Goal: Task Accomplishment & Management: Use online tool/utility

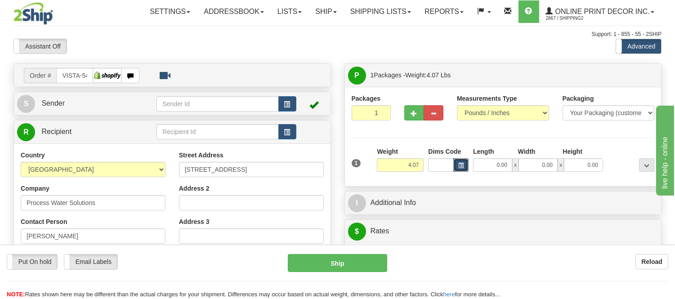
click at [464, 166] on button "button" at bounding box center [461, 164] width 15 height 13
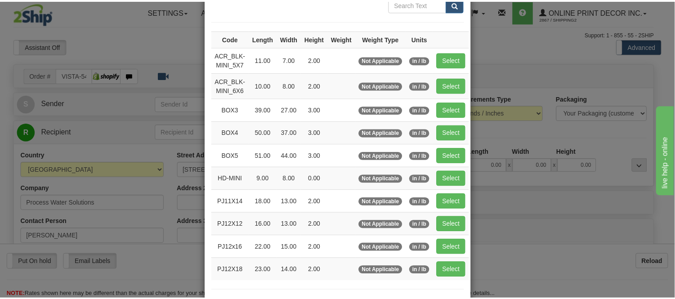
scroll to position [100, 0]
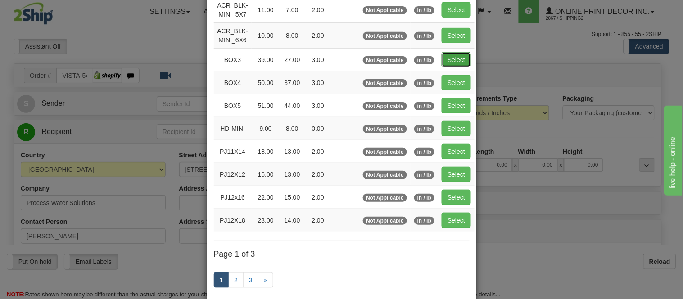
click at [455, 58] on button "Select" at bounding box center [455, 59] width 29 height 15
type input "BOX3"
type input "39.00"
type input "27.00"
type input "3.00"
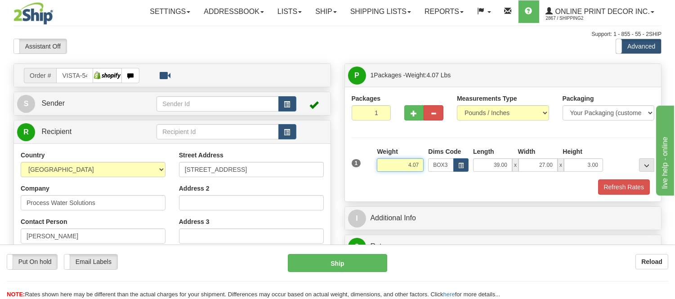
drag, startPoint x: 421, startPoint y: 159, endPoint x: 372, endPoint y: 172, distance: 51.2
click at [372, 172] on div "1 Weight 4.07 Dims Code BOX3" at bounding box center [504, 163] width 308 height 32
type input "14.98"
click at [610, 189] on button "Refresh Rates" at bounding box center [624, 187] width 52 height 15
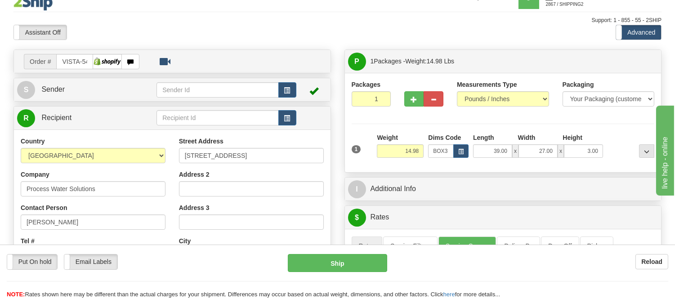
scroll to position [0, 0]
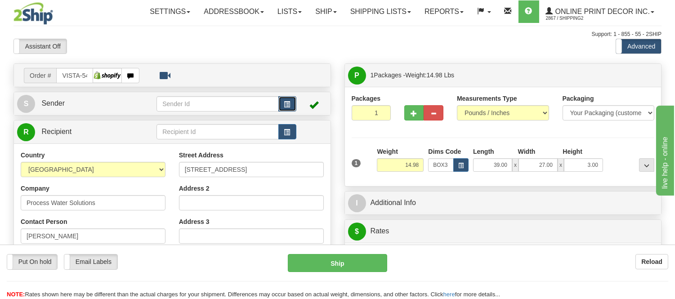
click at [291, 99] on button "button" at bounding box center [288, 103] width 18 height 15
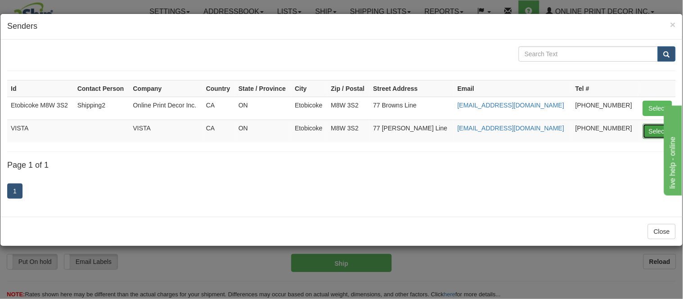
click at [649, 130] on button "Select" at bounding box center [656, 131] width 29 height 15
type input "VISTA"
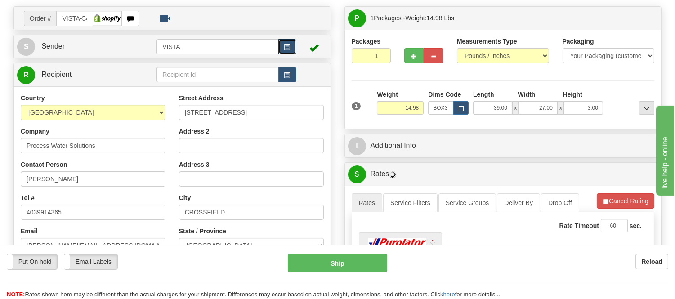
scroll to position [100, 0]
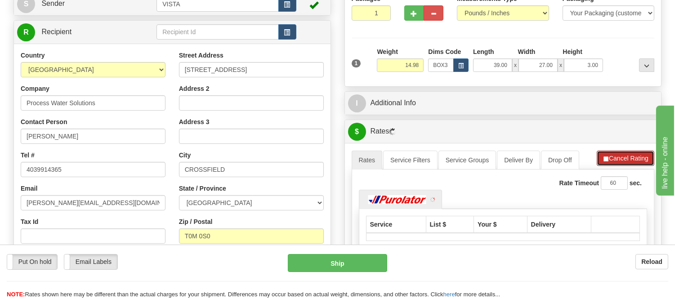
click at [627, 158] on button "Cancel Rating" at bounding box center [626, 158] width 58 height 15
click at [627, 158] on button "Refresh Rates" at bounding box center [626, 158] width 58 height 15
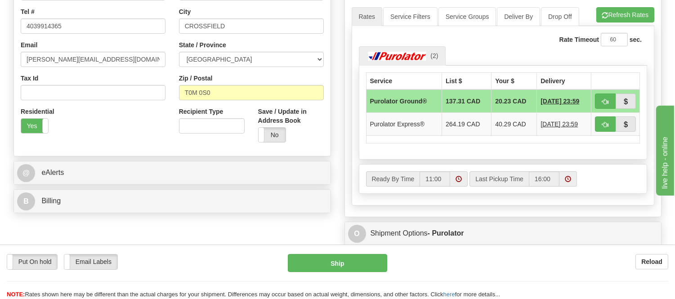
scroll to position [250, 0]
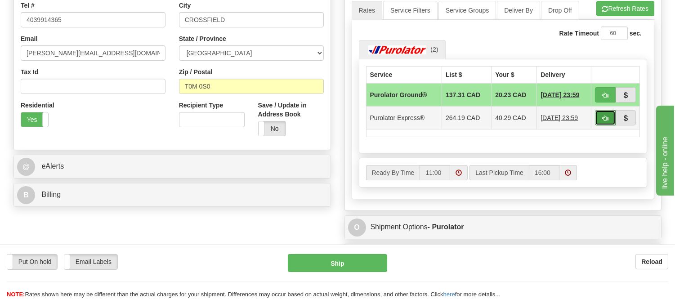
click at [602, 118] on span "button" at bounding box center [605, 119] width 6 height 6
type input "202"
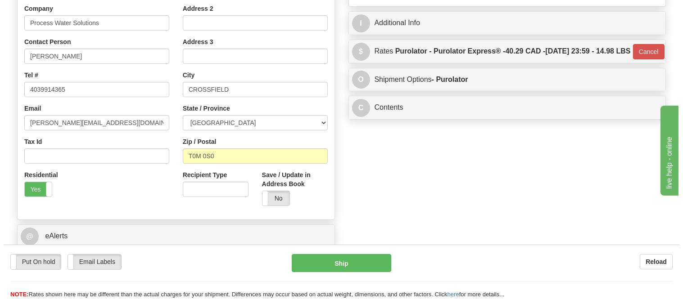
scroll to position [50, 0]
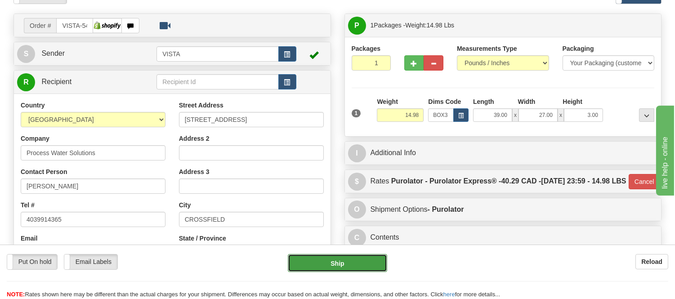
click at [342, 262] on button "Ship" at bounding box center [337, 263] width 99 height 18
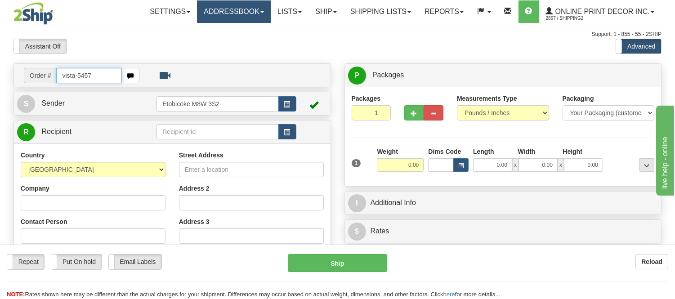
type input "vista-5457"
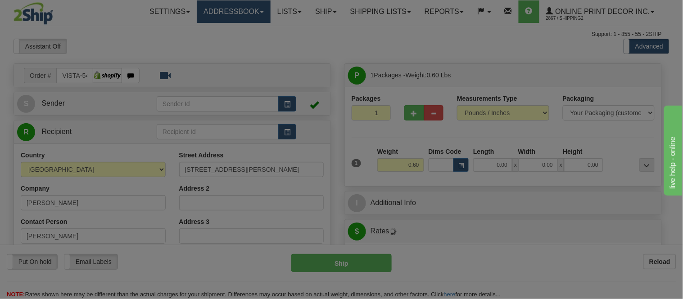
type input "PRINCE GEORGE"
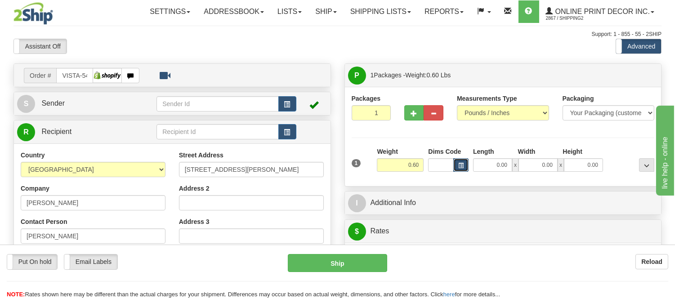
click at [462, 164] on span "button" at bounding box center [460, 165] width 5 height 5
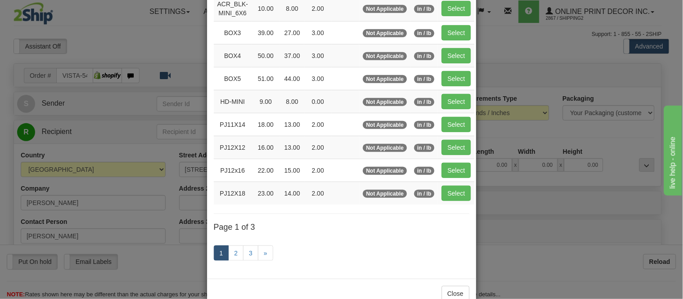
scroll to position [151, 0]
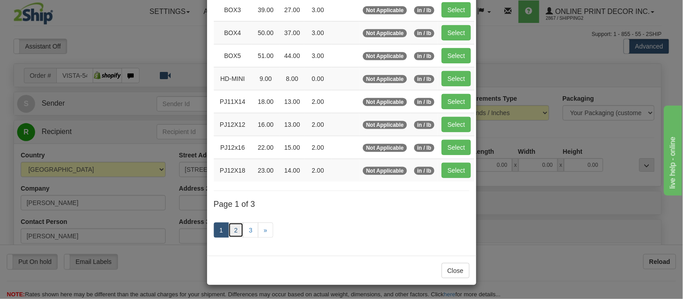
click at [232, 235] on link "2" at bounding box center [235, 230] width 15 height 15
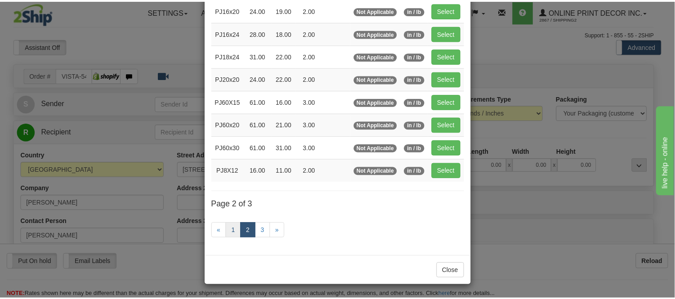
scroll to position [146, 0]
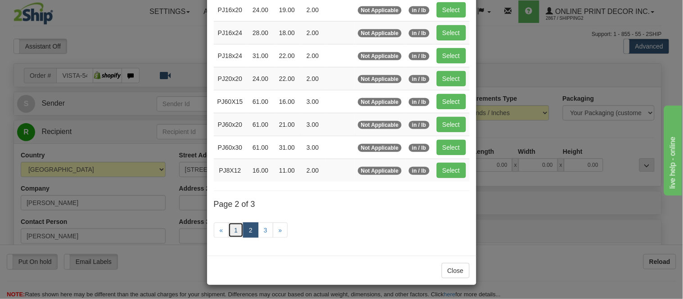
click at [230, 231] on link "1" at bounding box center [235, 230] width 15 height 15
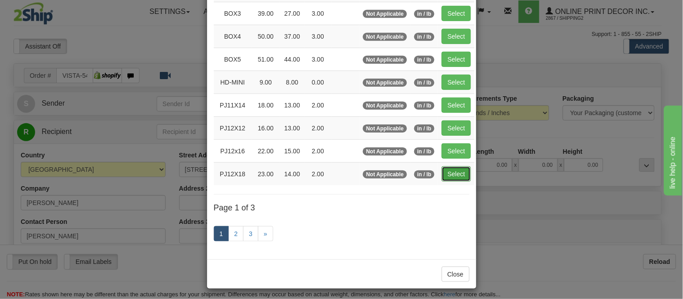
click at [452, 178] on button "Select" at bounding box center [455, 173] width 29 height 15
type input "PJ12X18"
type input "23.00"
type input "14.00"
type input "2.00"
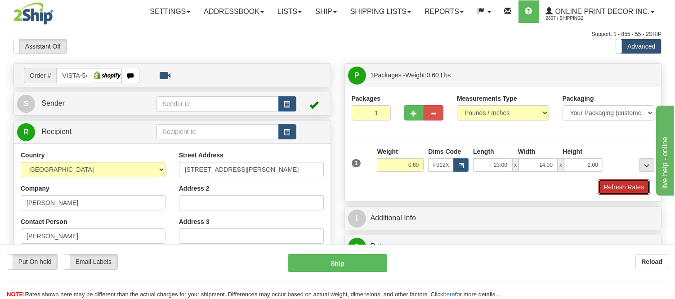
click at [613, 188] on button "Refresh Rates" at bounding box center [624, 187] width 52 height 15
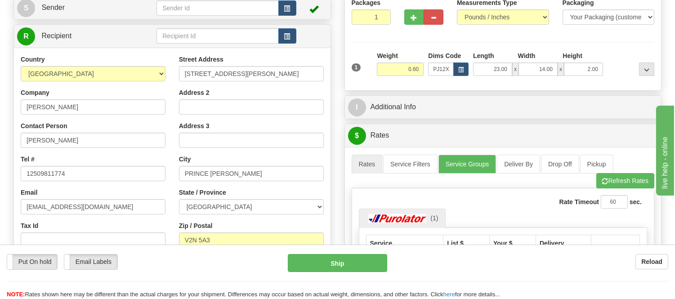
scroll to position [82, 0]
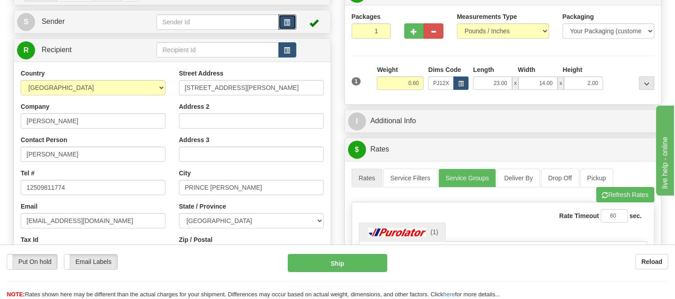
click at [289, 20] on span "button" at bounding box center [287, 23] width 6 height 6
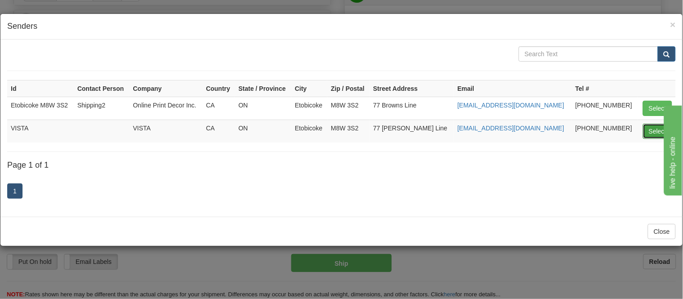
click at [645, 130] on button "Select" at bounding box center [656, 131] width 29 height 15
type input "VISTA"
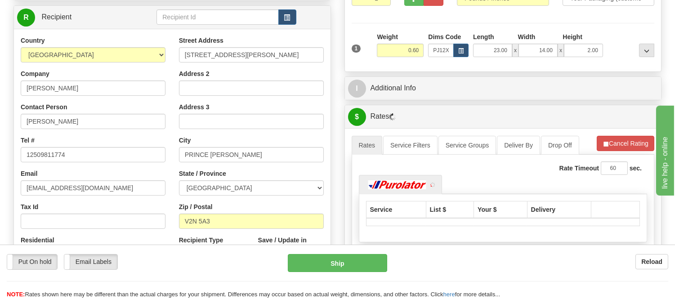
scroll to position [132, 0]
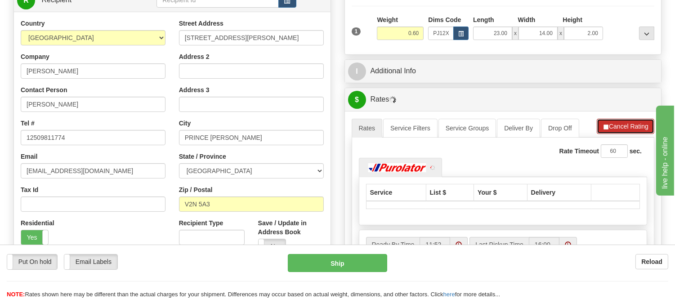
click at [614, 126] on button "Cancel Rating" at bounding box center [626, 126] width 58 height 15
click at [614, 126] on button "Refresh Rates" at bounding box center [626, 126] width 58 height 15
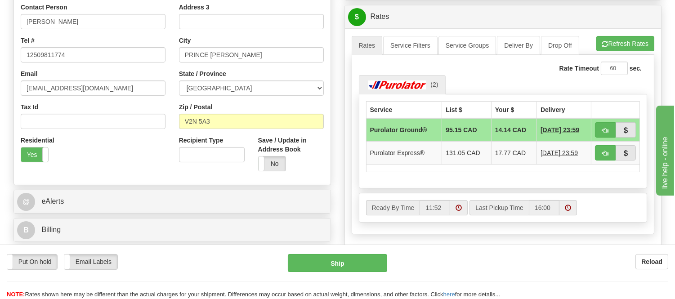
scroll to position [232, 0]
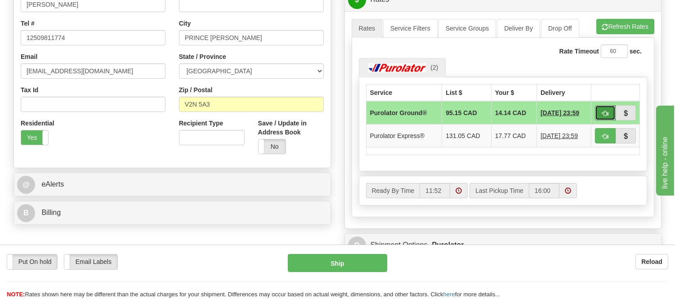
click at [601, 112] on button "button" at bounding box center [605, 112] width 21 height 15
type input "260"
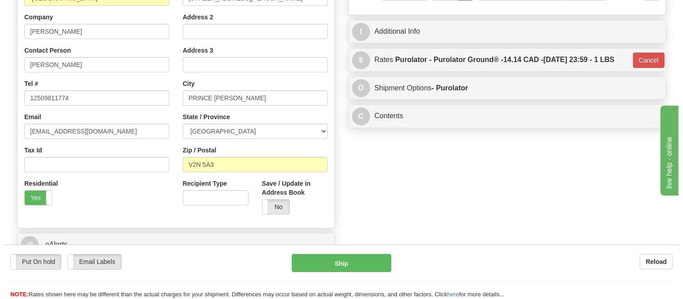
scroll to position [82, 0]
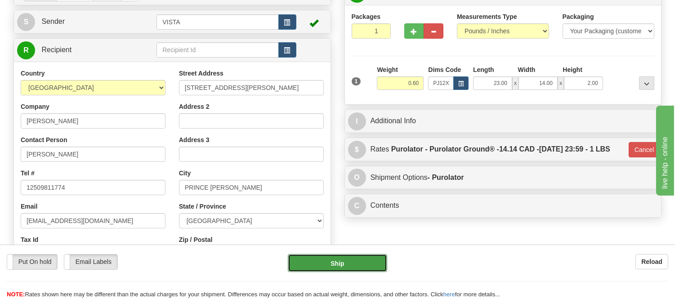
click at [356, 259] on button "Ship" at bounding box center [337, 263] width 99 height 18
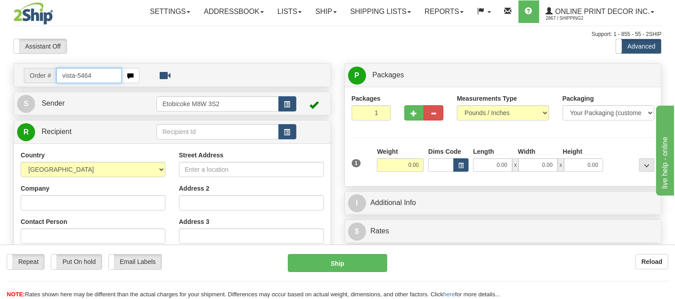
type input "vista-5464"
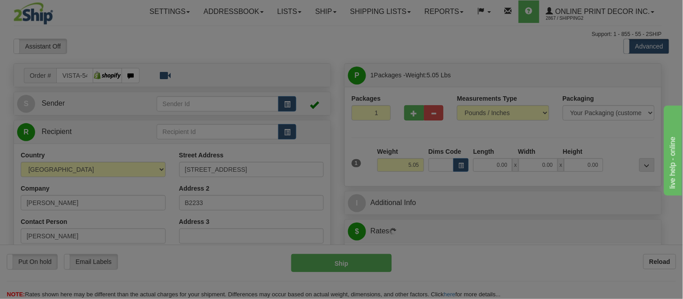
type input "KINDERSLEY"
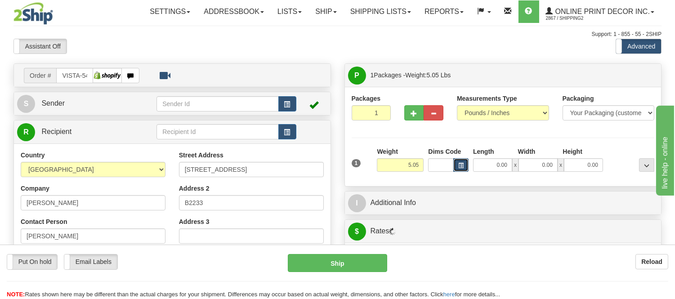
click at [463, 164] on span "button" at bounding box center [460, 165] width 5 height 5
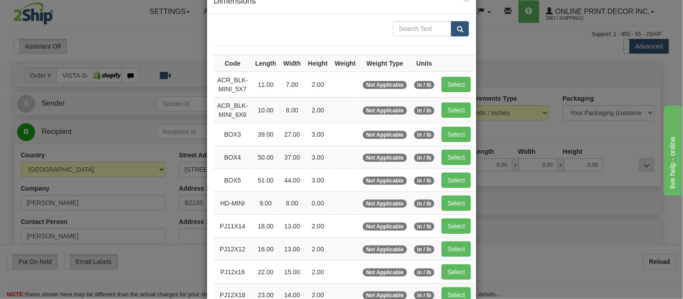
scroll to position [50, 0]
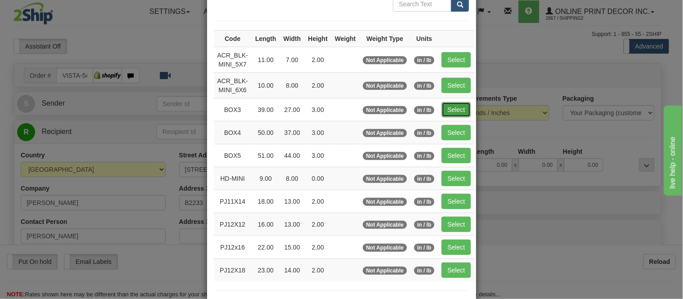
click at [452, 112] on button "Select" at bounding box center [455, 109] width 29 height 15
type input "BOX3"
type input "39.00"
type input "27.00"
type input "3.00"
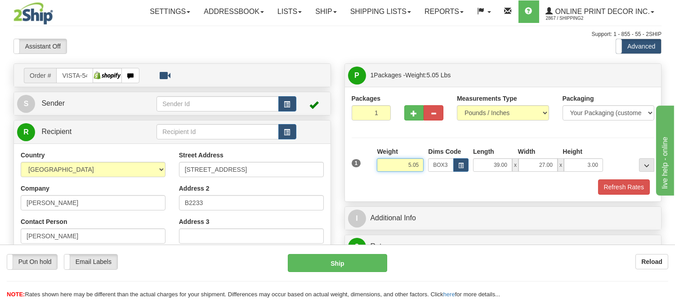
drag, startPoint x: 424, startPoint y: 167, endPoint x: 369, endPoint y: 169, distance: 54.9
click at [369, 169] on div "1 Weight 5.05 Dims Code BOX3" at bounding box center [504, 163] width 308 height 32
type input "8.09"
click at [406, 111] on button "button" at bounding box center [414, 112] width 20 height 15
radio input "true"
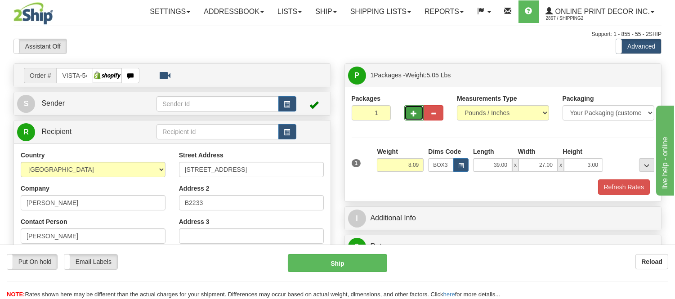
type input "2"
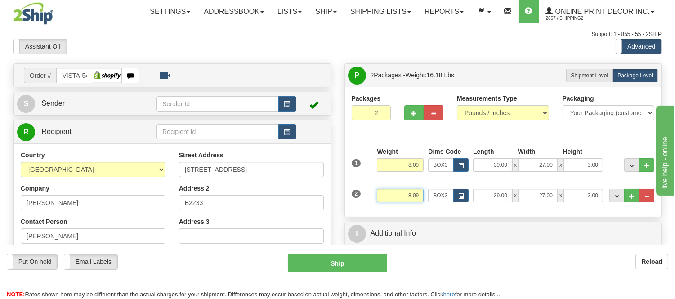
drag, startPoint x: 421, startPoint y: 191, endPoint x: 373, endPoint y: 201, distance: 49.1
click at [373, 201] on div "2 Weight 8.09 Dims Code BOX3 Length Width x" at bounding box center [504, 195] width 308 height 30
type input "1"
type input "6.98"
click at [463, 192] on button "button" at bounding box center [461, 195] width 15 height 13
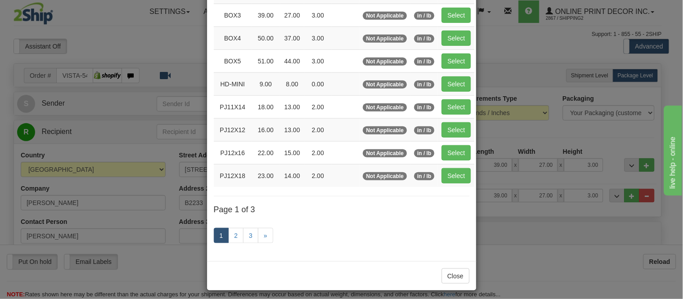
scroll to position [150, 0]
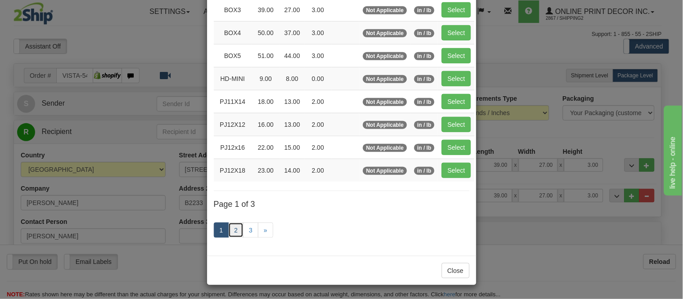
click at [236, 229] on link "2" at bounding box center [235, 230] width 15 height 15
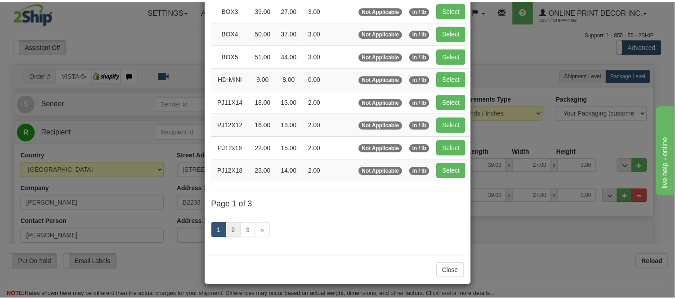
scroll to position [146, 0]
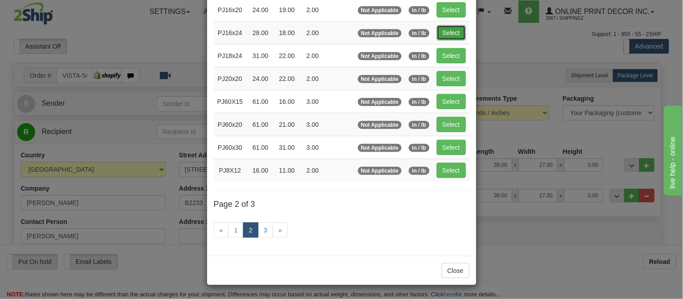
click at [446, 34] on button "Select" at bounding box center [450, 32] width 29 height 15
type input "PJ16x24"
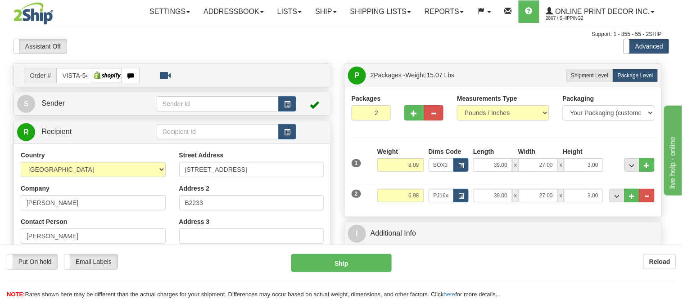
type input "28.00"
type input "18.00"
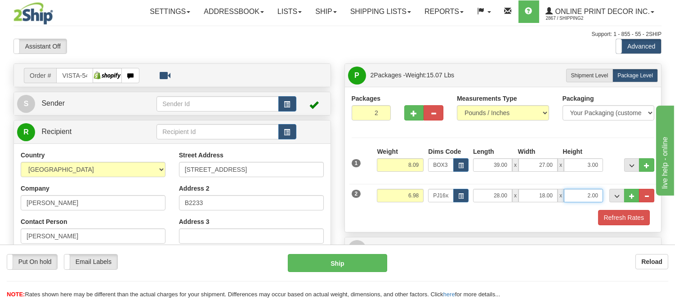
drag, startPoint x: 601, startPoint y: 196, endPoint x: 570, endPoint y: 205, distance: 32.3
click at [570, 205] on div "2 Weight 6.98 Dims Code PJ16x24 Length Width" at bounding box center [504, 195] width 308 height 30
click button "Delete" at bounding box center [0, 0] width 0 height 0
type input "4.00"
click at [623, 209] on div at bounding box center [504, 209] width 308 height 0
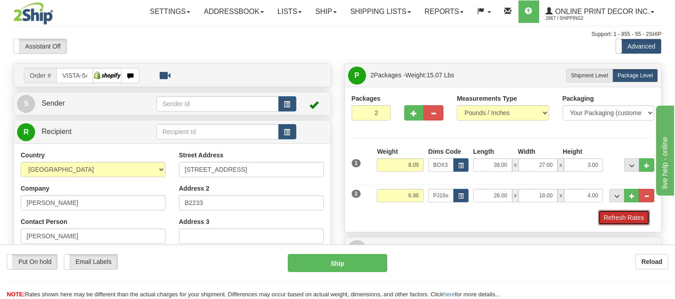
click at [624, 213] on button "Refresh Rates" at bounding box center [624, 217] width 52 height 15
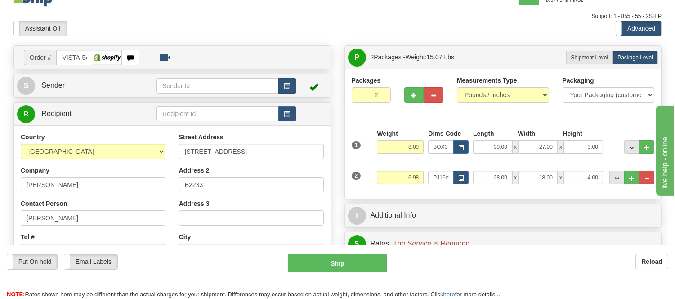
scroll to position [0, 0]
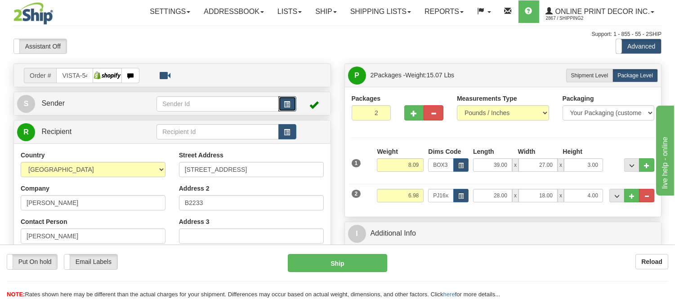
click at [287, 103] on span "button" at bounding box center [287, 105] width 6 height 6
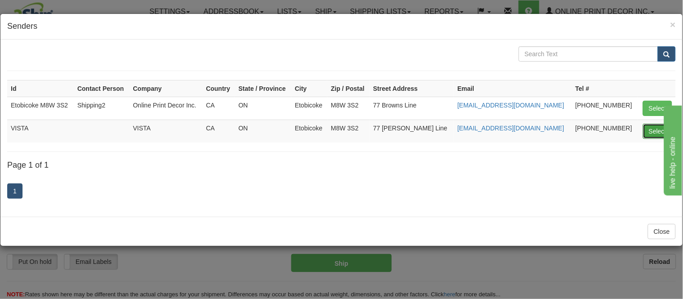
click at [649, 136] on button "Select" at bounding box center [656, 131] width 29 height 15
type input "VISTA"
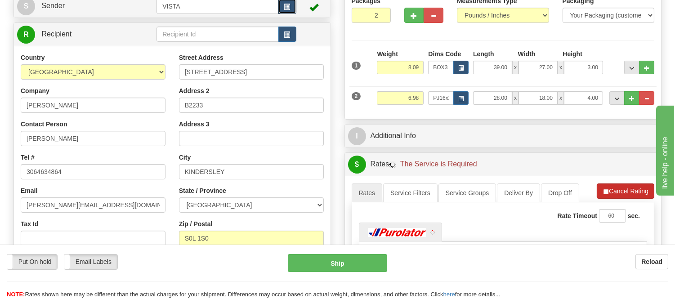
scroll to position [100, 0]
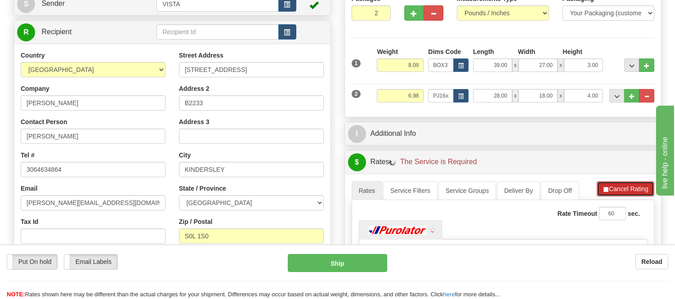
click at [619, 184] on button "Cancel Rating" at bounding box center [626, 188] width 58 height 15
click at [619, 184] on button "Refresh Rates" at bounding box center [626, 188] width 58 height 15
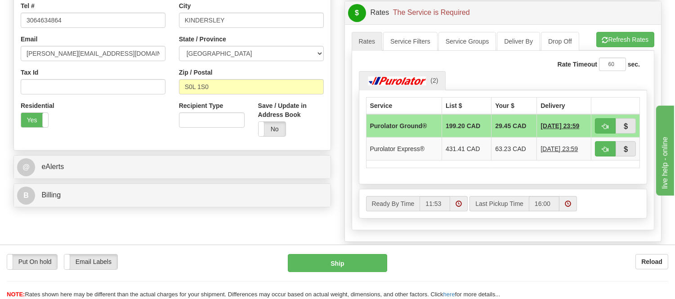
scroll to position [250, 0]
click at [606, 123] on span "button" at bounding box center [605, 126] width 6 height 6
type input "260"
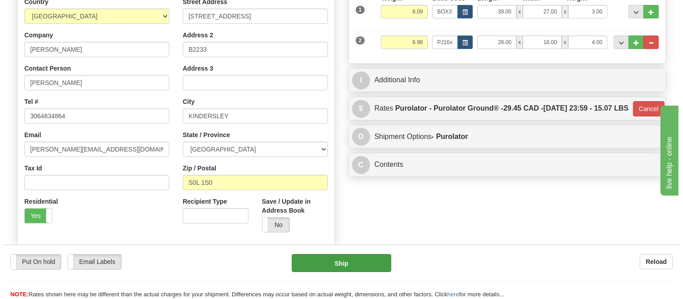
scroll to position [150, 0]
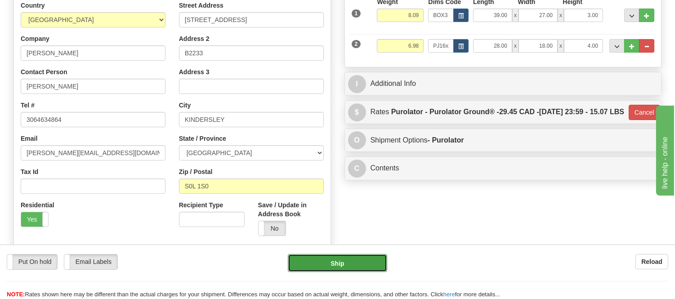
click at [355, 262] on button "Ship" at bounding box center [337, 263] width 99 height 18
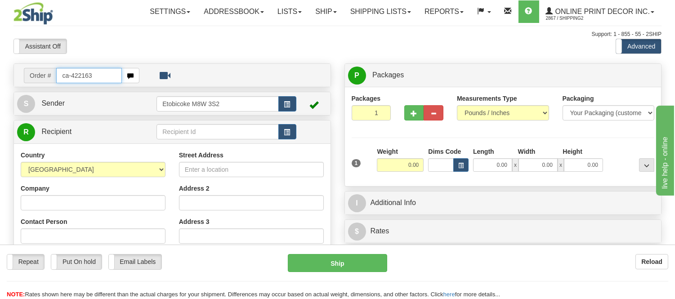
type input "ca-422163"
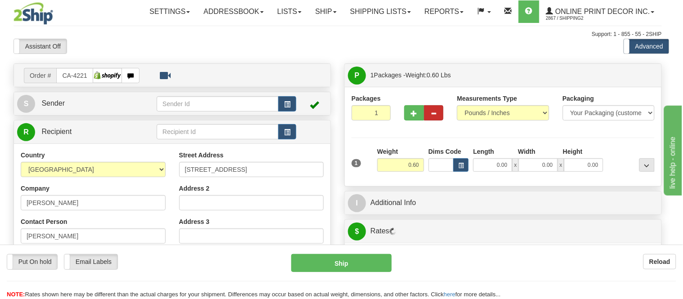
type input "NORTH VANCOUVER"
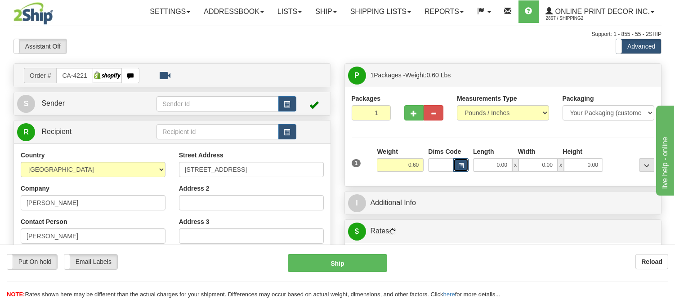
click at [461, 165] on span "button" at bounding box center [460, 165] width 5 height 5
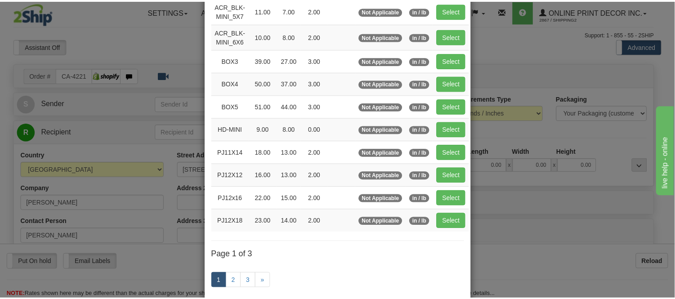
scroll to position [100, 0]
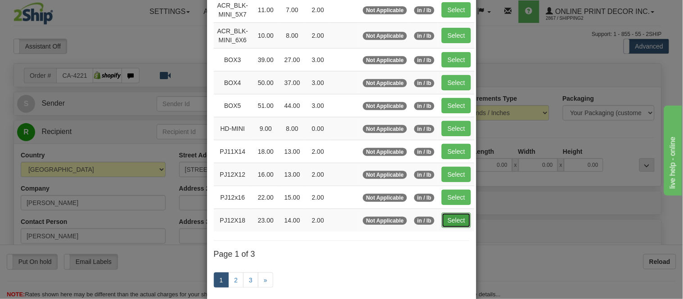
click at [453, 216] on button "Select" at bounding box center [455, 220] width 29 height 15
type input "PJ12X18"
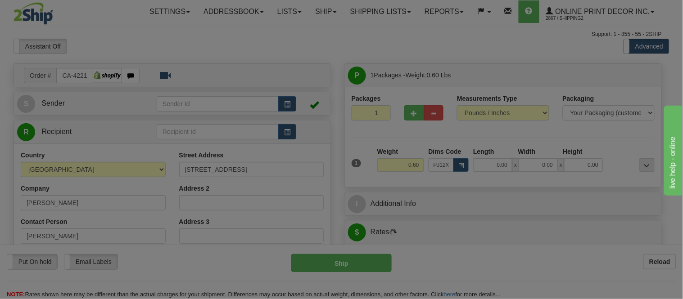
type input "23.00"
type input "14.00"
type input "2.00"
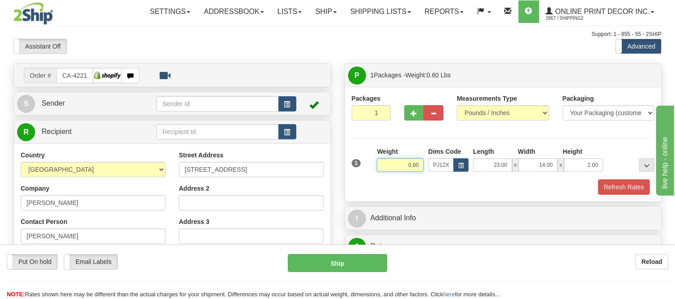
drag, startPoint x: 420, startPoint y: 162, endPoint x: 375, endPoint y: 162, distance: 45.4
click at [375, 162] on div "Weight 0.60" at bounding box center [400, 162] width 51 height 31
type input "1.10"
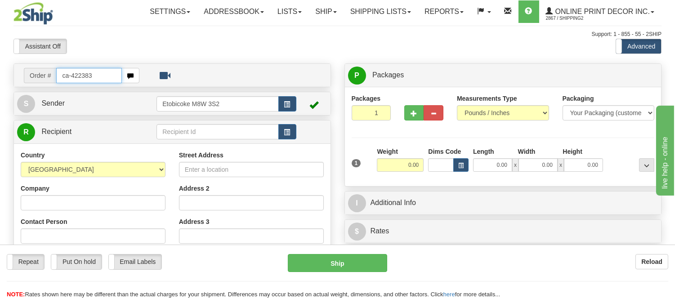
type input "ca-422383"
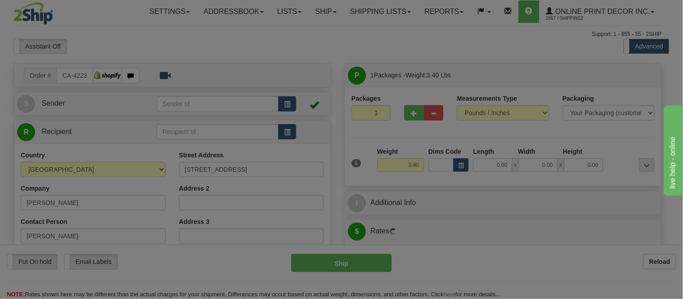
type input "BIG RIVER"
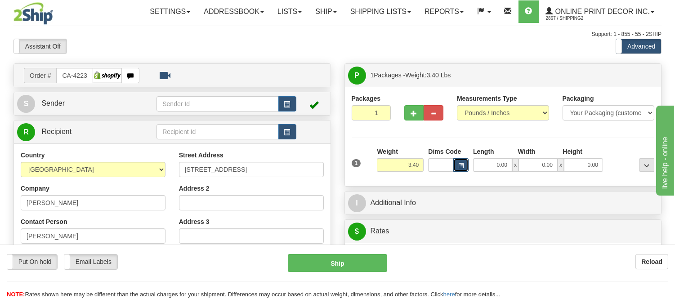
click at [459, 164] on span "button" at bounding box center [460, 165] width 5 height 5
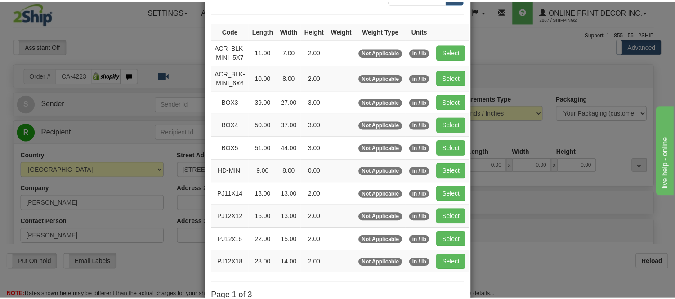
scroll to position [150, 0]
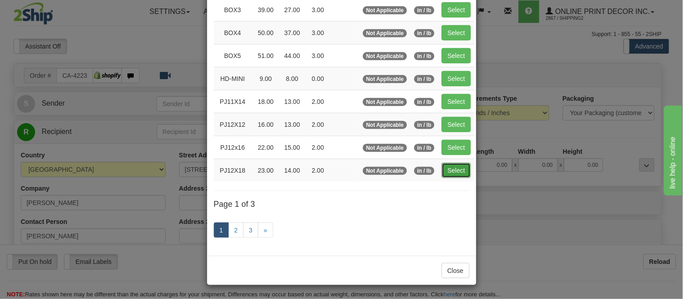
click at [448, 176] on button "Select" at bounding box center [455, 170] width 29 height 15
type input "PJ12X18"
type input "23.00"
type input "14.00"
type input "2.00"
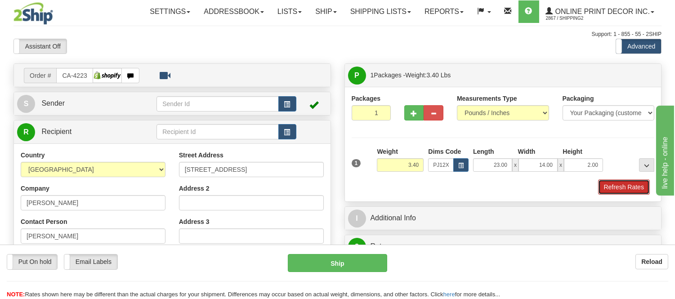
click at [615, 186] on button "Refresh Rates" at bounding box center [624, 187] width 52 height 15
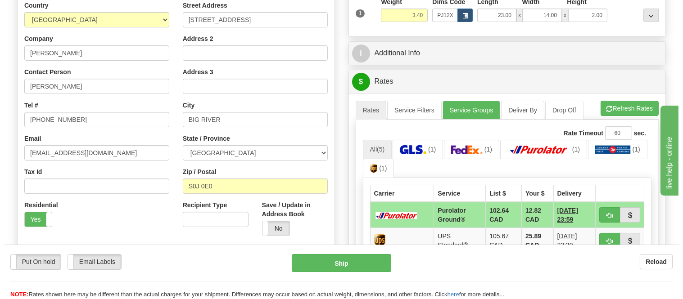
scroll to position [200, 0]
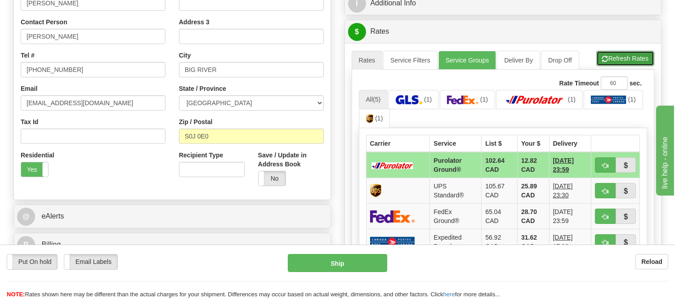
click at [626, 66] on button "Refresh Rates" at bounding box center [626, 58] width 58 height 15
click at [603, 163] on span "button" at bounding box center [605, 166] width 6 height 6
type input "260"
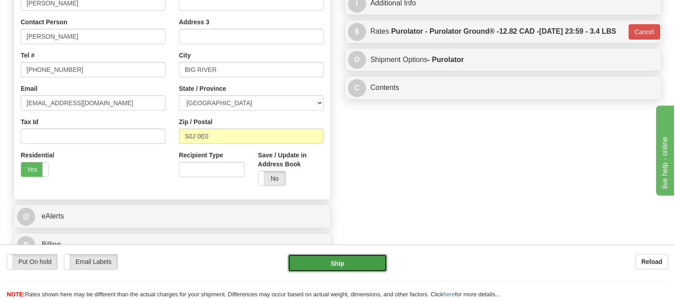
click at [336, 268] on button "Ship" at bounding box center [337, 263] width 99 height 18
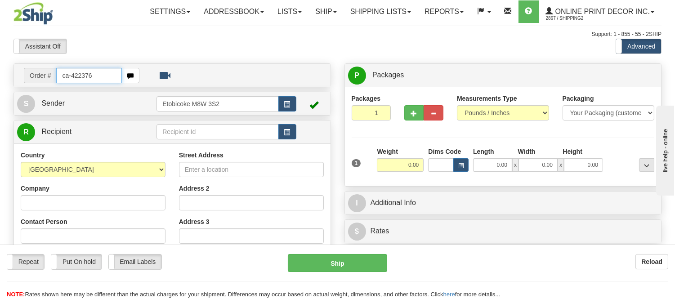
type input "ca-422376"
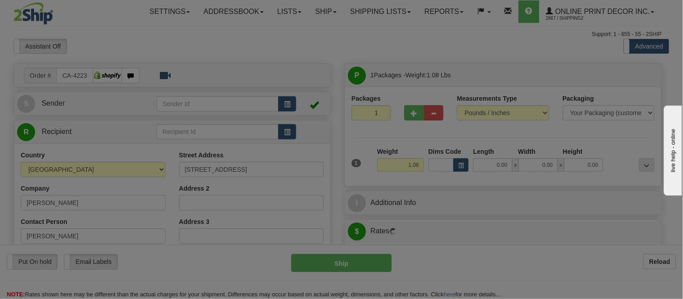
type input "[GEOGRAPHIC_DATA]"
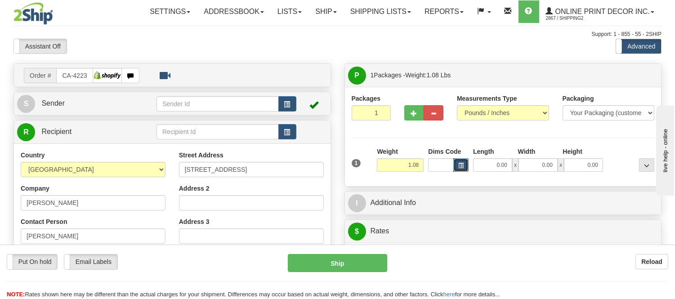
click at [459, 160] on button "button" at bounding box center [461, 164] width 15 height 13
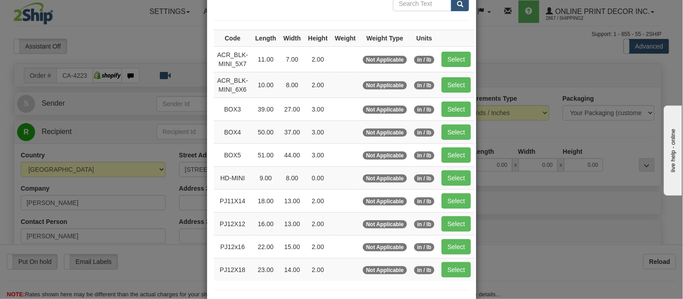
scroll to position [150, 0]
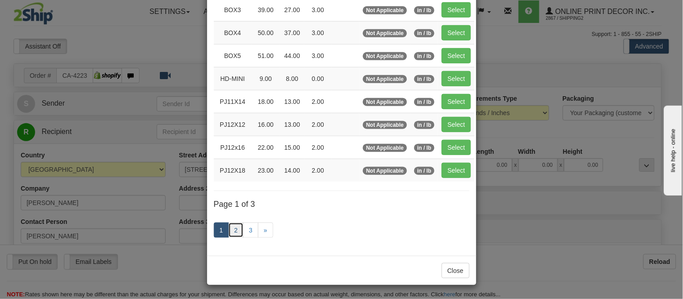
click at [234, 235] on link "2" at bounding box center [235, 230] width 15 height 15
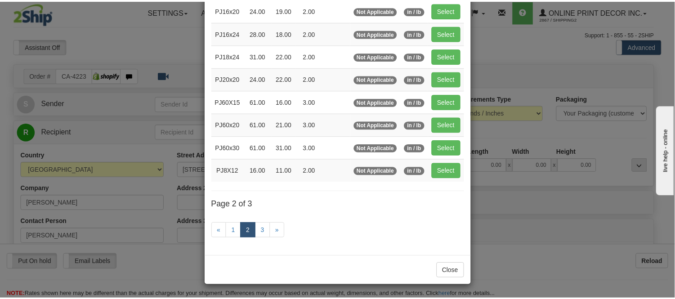
scroll to position [146, 0]
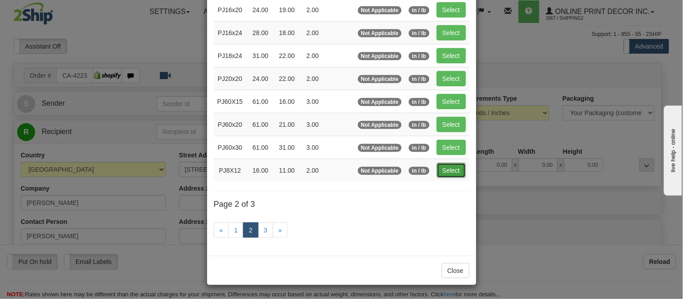
click at [445, 165] on button "Select" at bounding box center [450, 170] width 29 height 15
type input "PJ8X12"
type input "16.00"
type input "11.00"
type input "2.00"
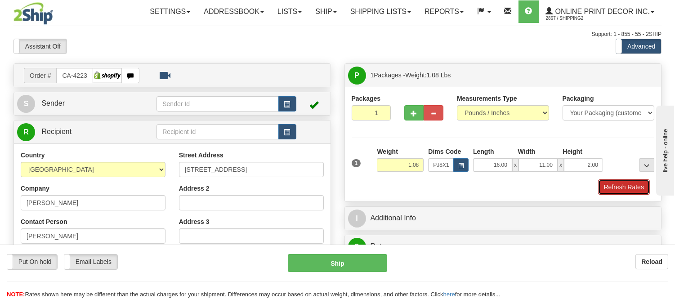
click at [606, 183] on button "Refresh Rates" at bounding box center [624, 187] width 52 height 15
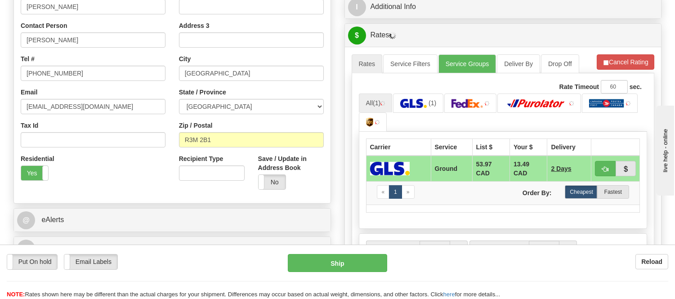
scroll to position [200, 0]
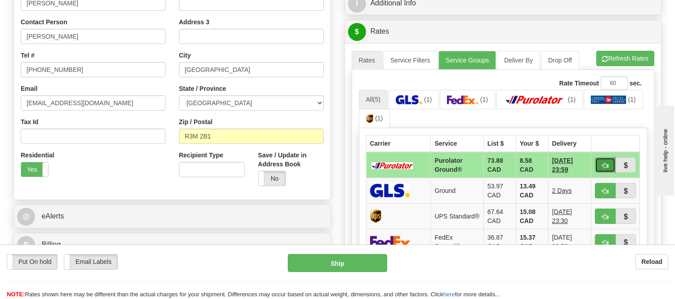
click at [597, 167] on button "button" at bounding box center [605, 164] width 21 height 15
type input "260"
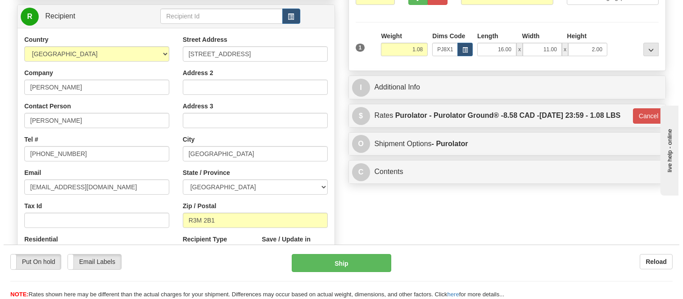
scroll to position [0, 0]
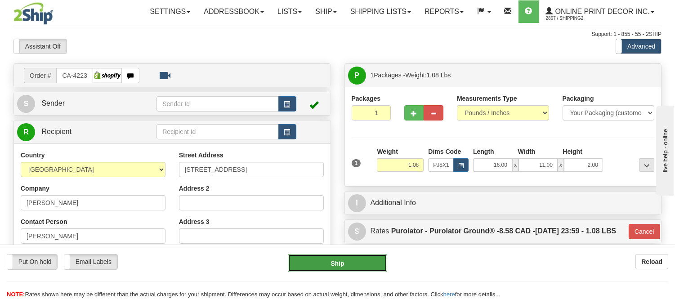
click at [338, 261] on button "Ship" at bounding box center [337, 263] width 99 height 18
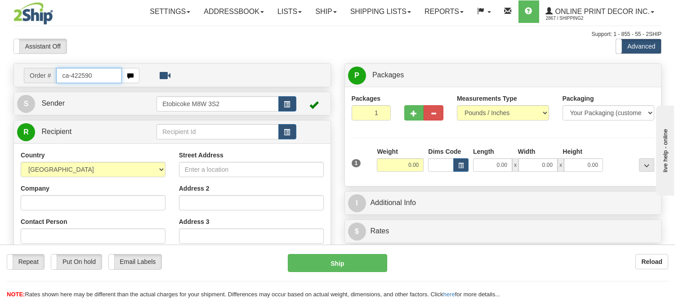
type input "ca-422590"
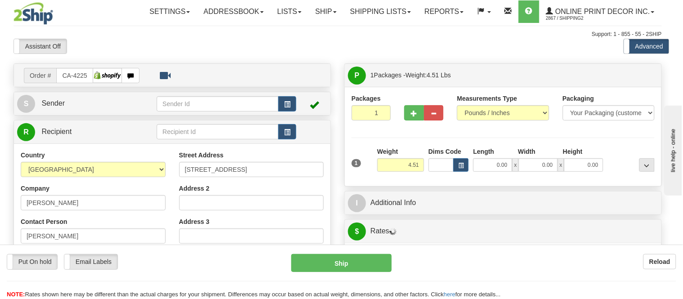
type input "HIGH RIVER"
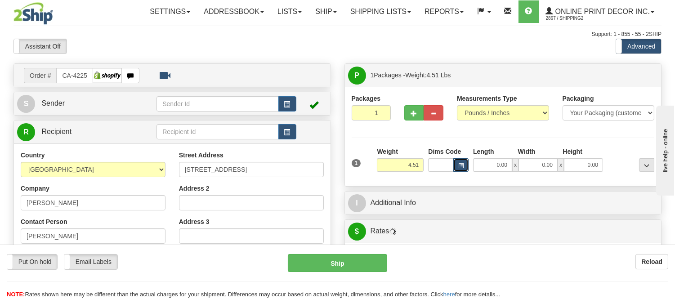
click at [461, 165] on span "button" at bounding box center [460, 165] width 5 height 5
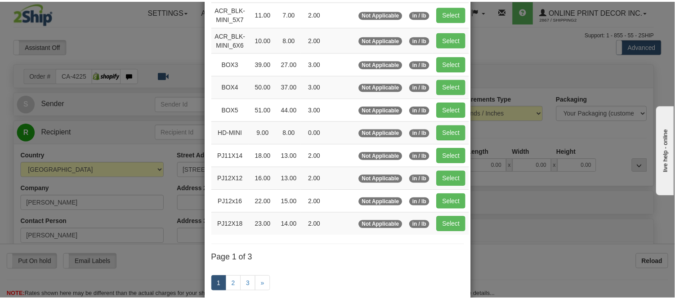
scroll to position [100, 0]
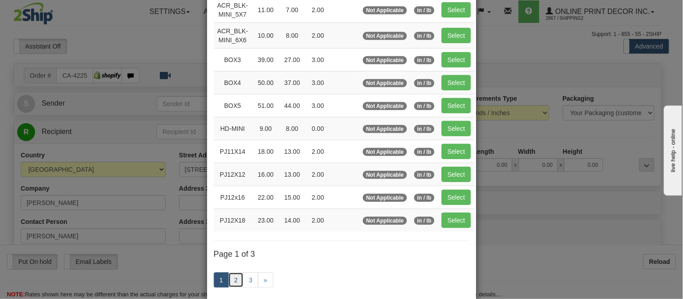
click at [231, 279] on link "2" at bounding box center [235, 280] width 15 height 15
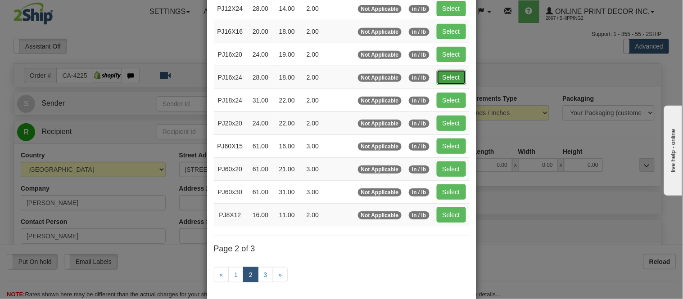
click at [440, 77] on button "Select" at bounding box center [450, 77] width 29 height 15
type input "PJ16x24"
type input "28.00"
type input "18.00"
type input "2.00"
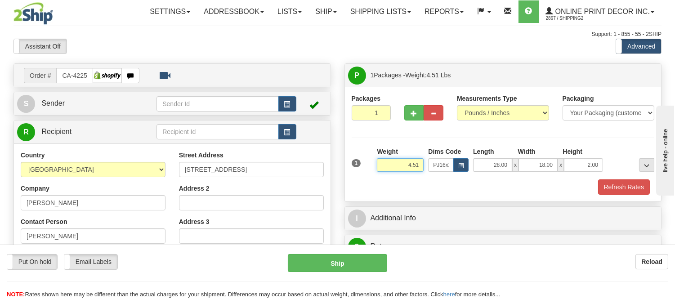
drag, startPoint x: 420, startPoint y: 163, endPoint x: 375, endPoint y: 170, distance: 45.9
click at [375, 170] on div "Weight 4.51" at bounding box center [400, 162] width 51 height 31
type input "5.98"
drag, startPoint x: 600, startPoint y: 164, endPoint x: 566, endPoint y: 169, distance: 34.6
click at [566, 169] on input "2.00" at bounding box center [583, 164] width 39 height 13
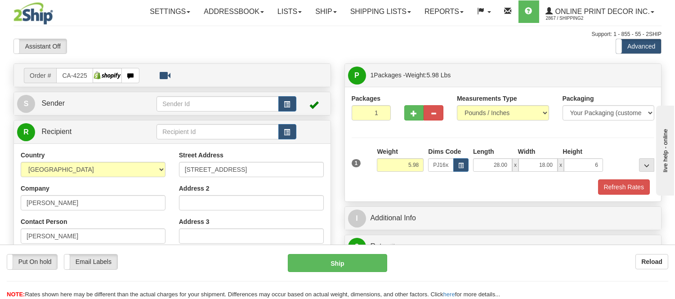
type input "6.00"
click at [640, 178] on div "1 Weight 5.98 Dims Code x x" at bounding box center [504, 163] width 308 height 32
click at [638, 184] on button "Refresh Rates" at bounding box center [624, 187] width 52 height 15
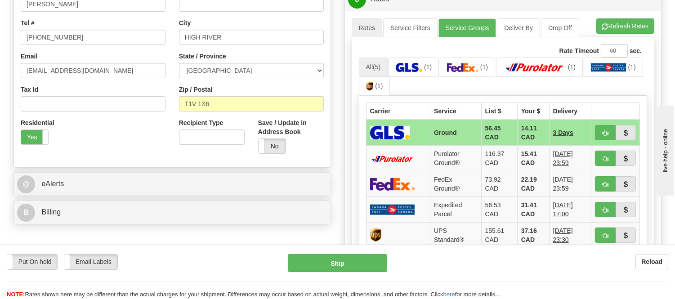
scroll to position [250, 0]
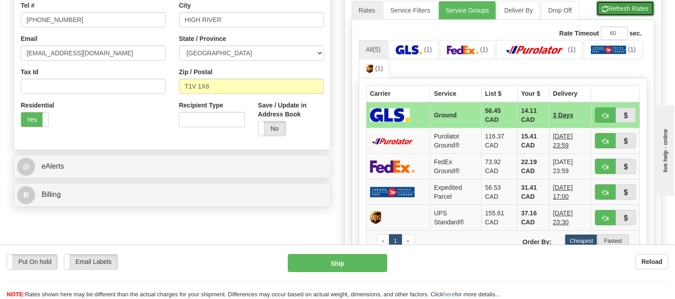
click at [631, 5] on button "Refresh Rates" at bounding box center [626, 8] width 58 height 15
click at [606, 139] on span "button" at bounding box center [605, 142] width 6 height 6
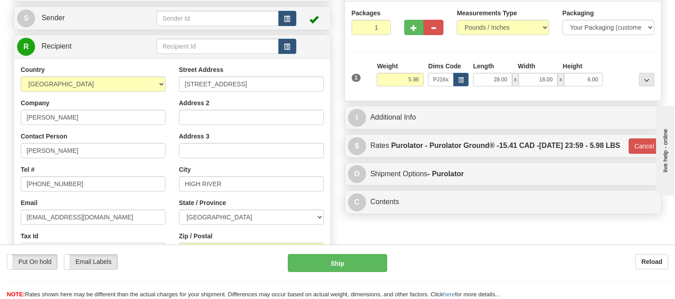
scroll to position [150, 0]
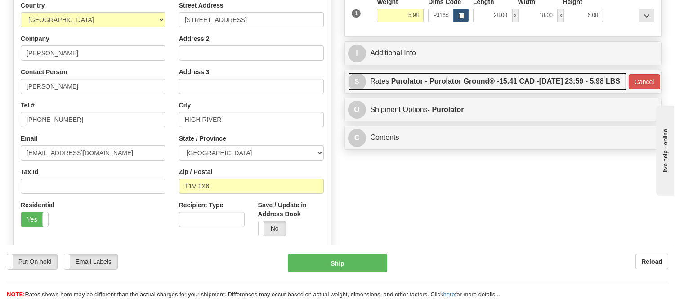
click at [499, 85] on span "15.41 CAD -" at bounding box center [519, 81] width 40 height 8
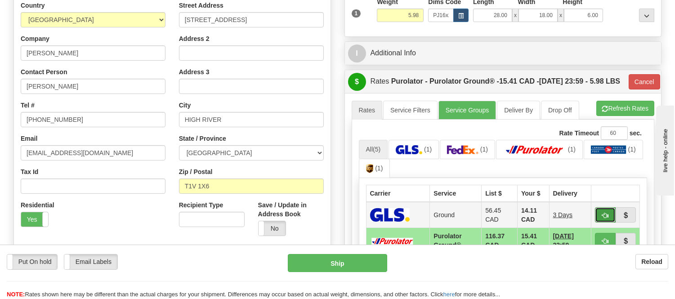
click at [600, 223] on button "button" at bounding box center [605, 214] width 21 height 15
type input "1"
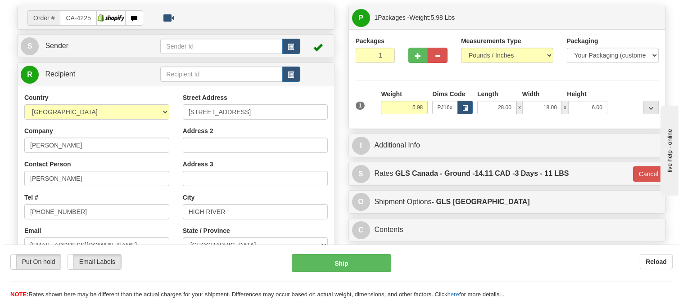
scroll to position [50, 0]
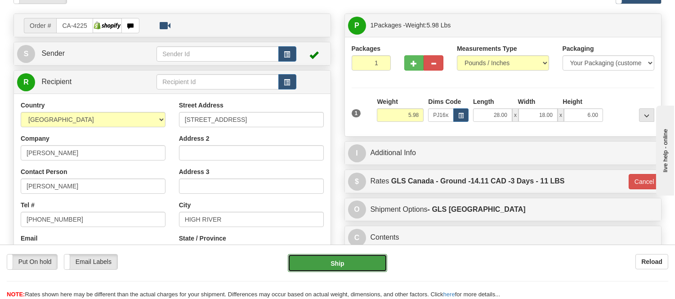
click at [353, 262] on button "Ship" at bounding box center [337, 263] width 99 height 18
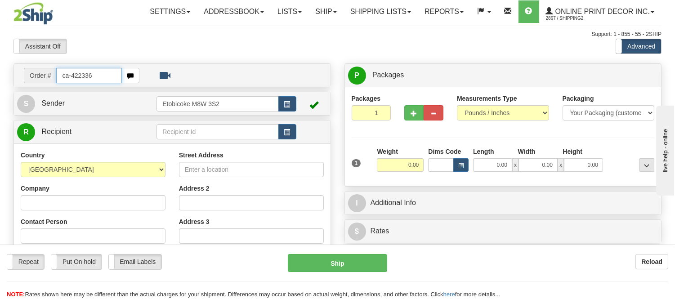
type input "ca-422336"
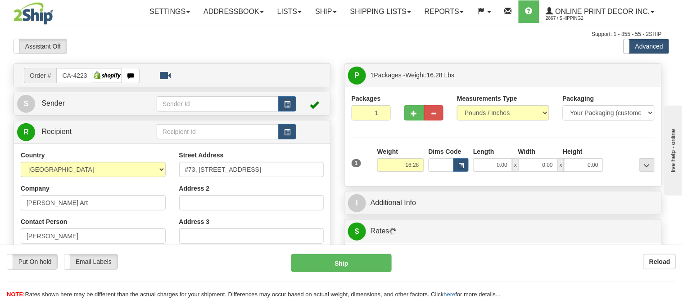
type input "CANMORE"
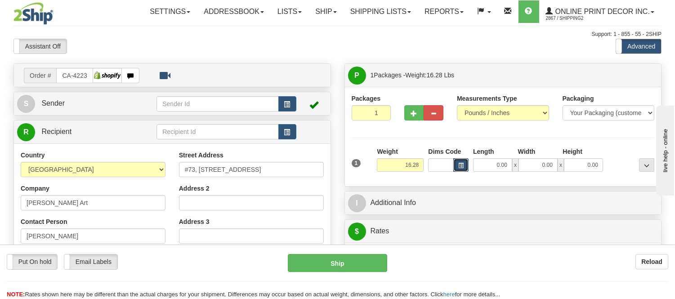
click at [461, 170] on button "button" at bounding box center [461, 164] width 15 height 13
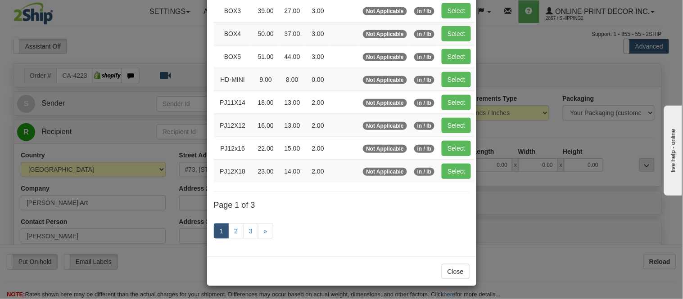
scroll to position [150, 0]
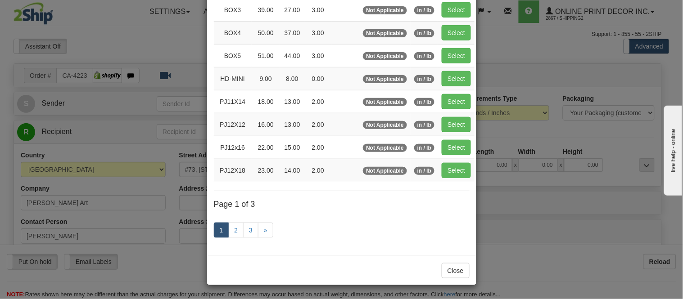
click at [225, 230] on link "1" at bounding box center [221, 230] width 15 height 15
click at [230, 229] on link "2" at bounding box center [235, 230] width 15 height 15
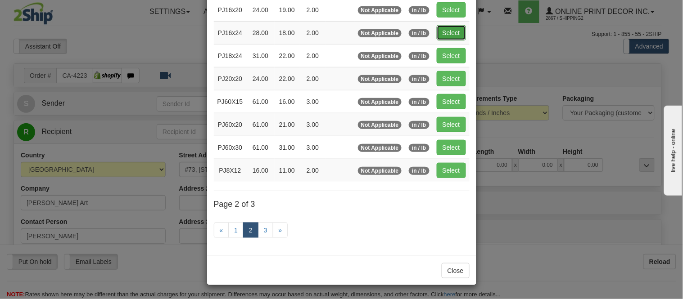
click at [444, 29] on button "Select" at bounding box center [450, 32] width 29 height 15
type input "PJ16x24"
type input "28.00"
type input "18.00"
type input "2.00"
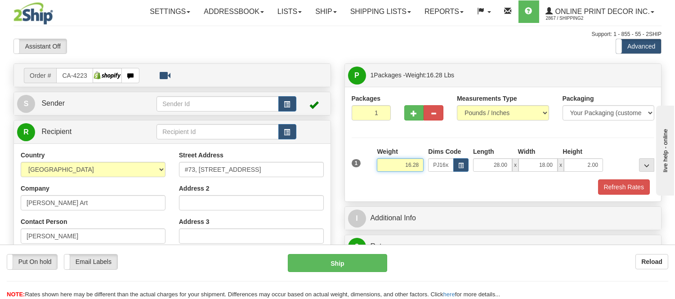
drag, startPoint x: 419, startPoint y: 166, endPoint x: 364, endPoint y: 177, distance: 55.6
click at [364, 177] on div "1 Weight 16.28 Dims Code x x" at bounding box center [504, 163] width 308 height 32
type input "5.98"
click at [417, 114] on button "button" at bounding box center [414, 112] width 20 height 15
radio input "true"
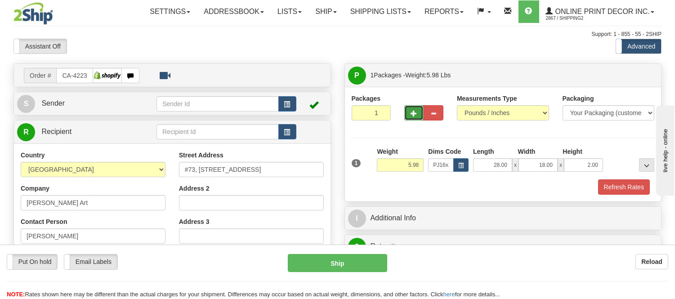
type input "2"
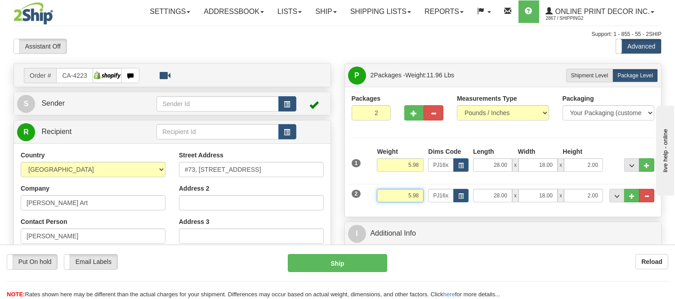
drag, startPoint x: 420, startPoint y: 194, endPoint x: 379, endPoint y: 213, distance: 45.1
click at [379, 213] on div "Packages 2 2 Measurements Type" at bounding box center [503, 152] width 317 height 130
type input "3.98"
click at [470, 198] on div "Dims Code PJ16x24" at bounding box center [448, 195] width 45 height 13
click at [460, 194] on span "button" at bounding box center [460, 196] width 5 height 5
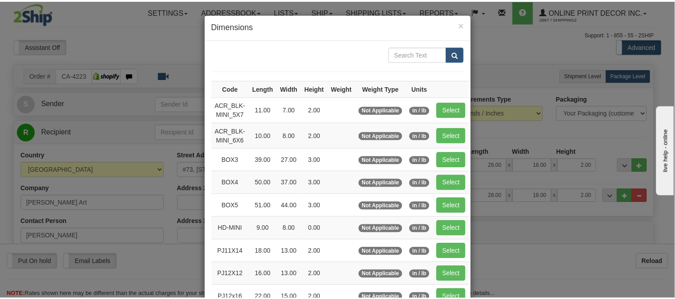
scroll to position [100, 0]
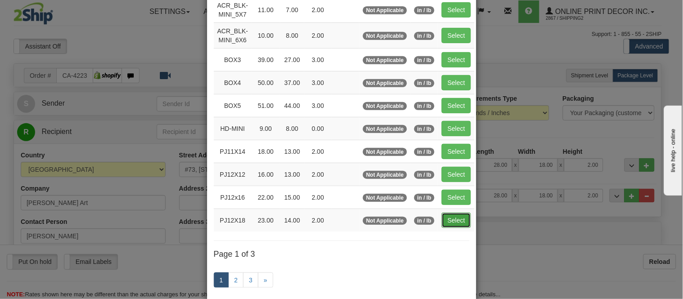
click at [457, 221] on button "Select" at bounding box center [455, 220] width 29 height 15
type input "PJ12X18"
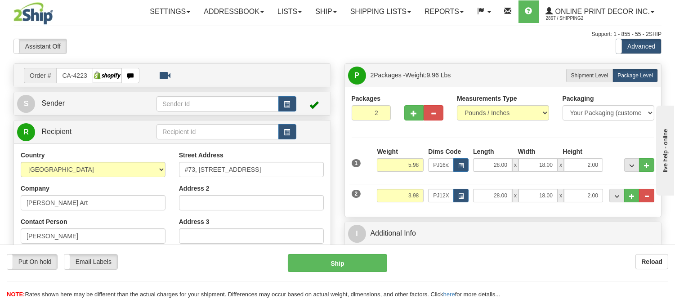
type input "23.00"
type input "14.00"
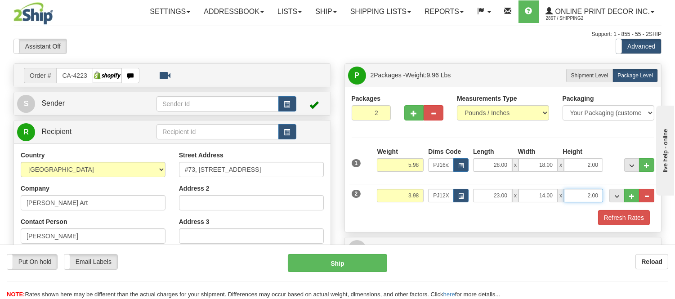
drag, startPoint x: 602, startPoint y: 197, endPoint x: 561, endPoint y: 206, distance: 41.9
click at [561, 206] on div "2 Weight 3.98 Dims Code PJ12X18 Length Width" at bounding box center [504, 195] width 308 height 30
click button "Delete" at bounding box center [0, 0] width 0 height 0
type input "4.00"
click at [610, 215] on button "Refresh Rates" at bounding box center [624, 217] width 52 height 15
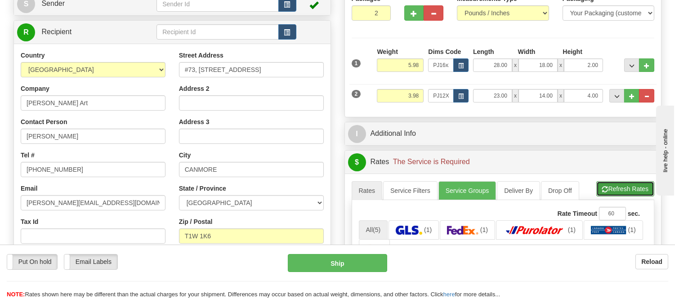
click at [611, 183] on button "Refresh Rates" at bounding box center [626, 188] width 58 height 15
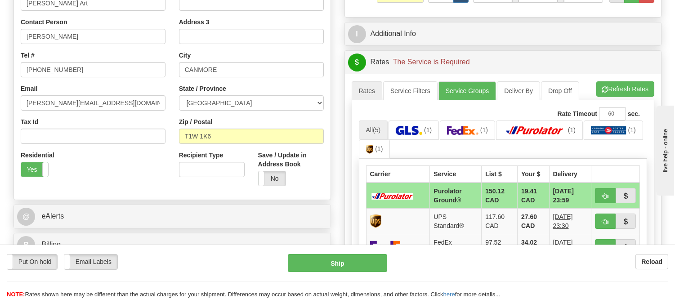
scroll to position [250, 0]
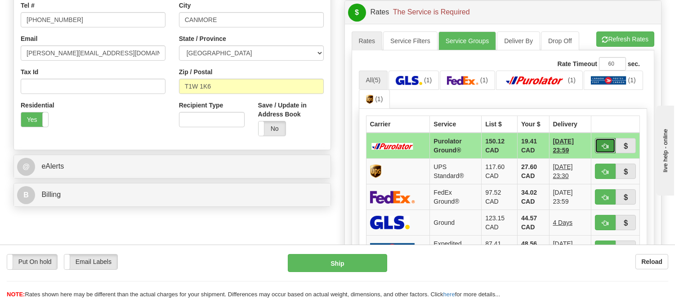
click at [606, 144] on span "button" at bounding box center [605, 147] width 6 height 6
type input "260"
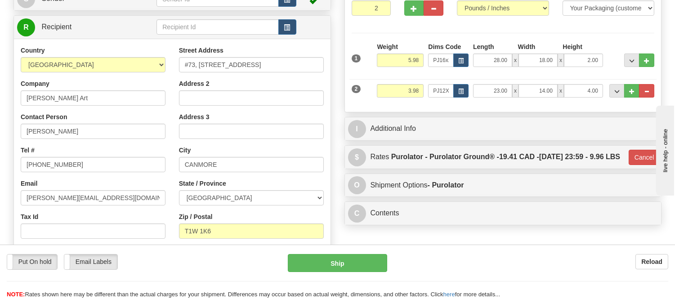
scroll to position [100, 0]
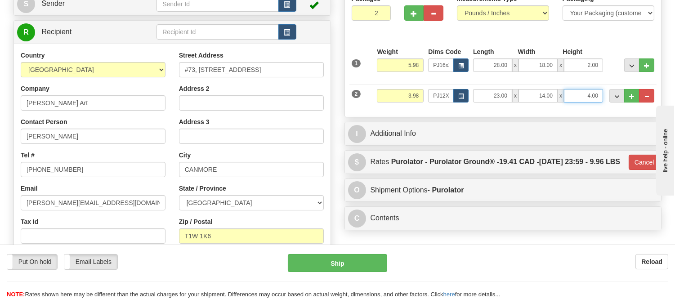
drag, startPoint x: 599, startPoint y: 92, endPoint x: 515, endPoint y: 108, distance: 85.6
click at [515, 108] on div "2 Weight 3.98 Dims Code PJ12X18 Length Width" at bounding box center [504, 95] width 308 height 30
click button "Delete" at bounding box center [0, 0] width 0 height 0
type input "6.00"
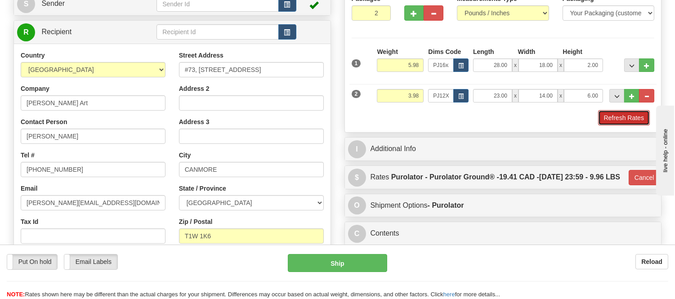
click at [609, 121] on button "Refresh Rates" at bounding box center [624, 117] width 52 height 15
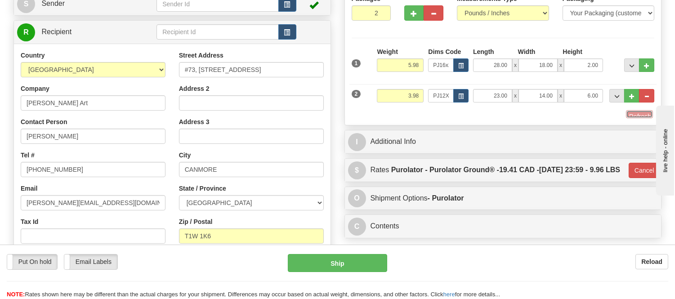
type input "260"
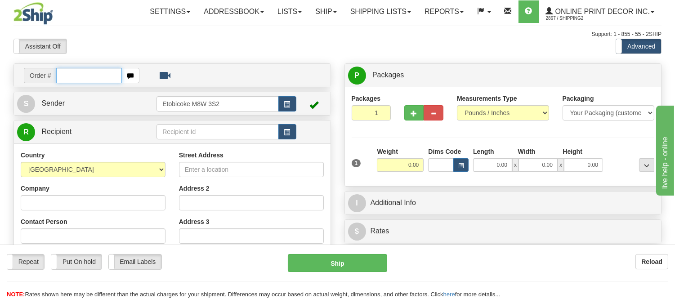
click at [118, 75] on input "text" at bounding box center [89, 75] width 66 height 15
type input "ca-422478"
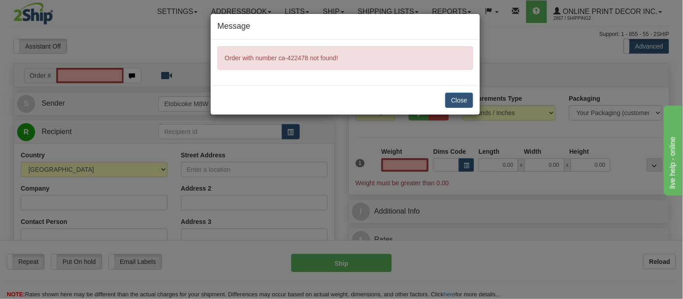
type input "0.00"
click at [465, 98] on button "Close" at bounding box center [459, 100] width 28 height 15
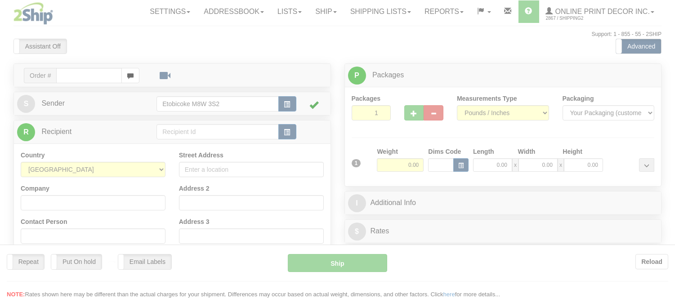
click at [397, 9] on div at bounding box center [337, 149] width 675 height 299
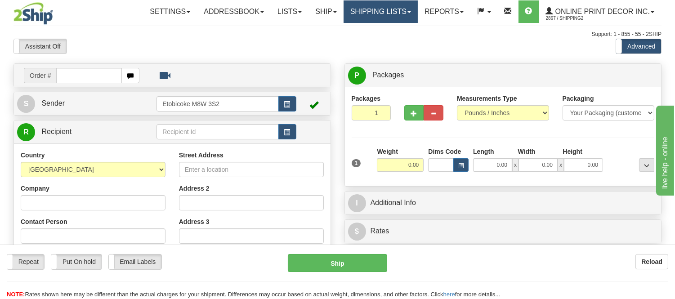
click at [391, 14] on link "Shipping lists" at bounding box center [381, 11] width 74 height 22
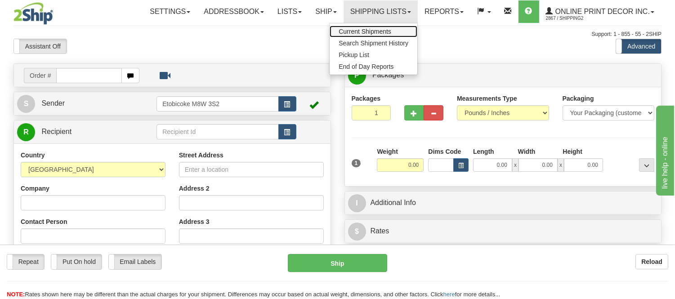
click at [374, 32] on span "Current Shipments" at bounding box center [365, 31] width 53 height 7
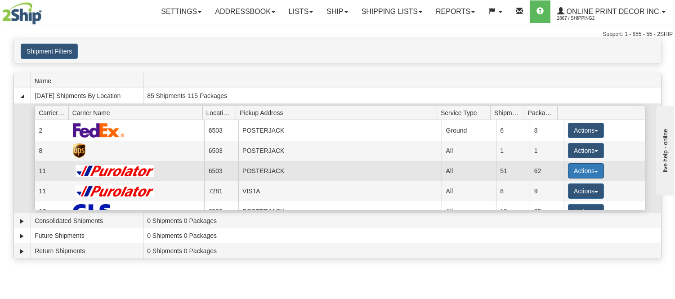
click at [584, 168] on button "Actions" at bounding box center [586, 170] width 36 height 15
click at [563, 191] on link "Details" at bounding box center [568, 188] width 72 height 12
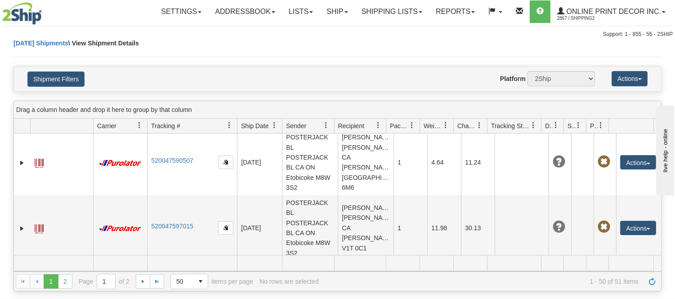
scroll to position [1143, 0]
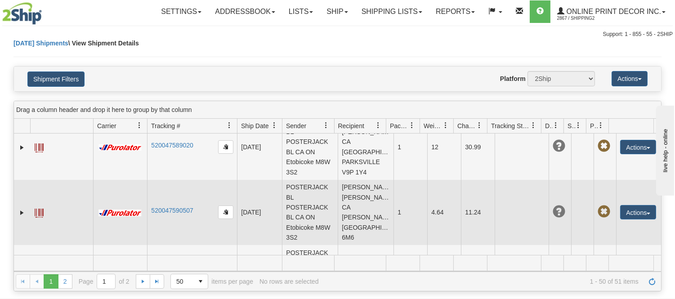
click at [183, 189] on td "520047590507" at bounding box center [192, 213] width 90 height 66
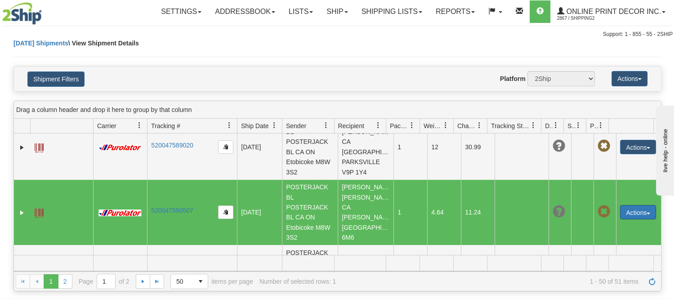
click at [630, 215] on button "Actions" at bounding box center [638, 212] width 36 height 14
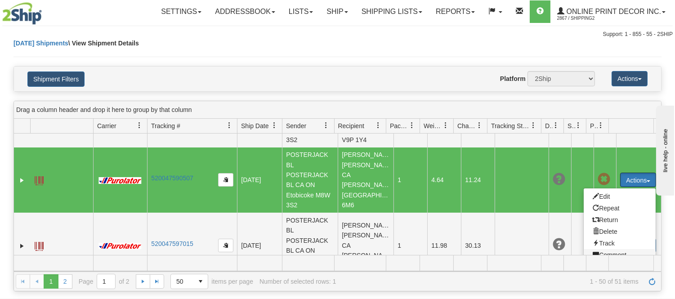
scroll to position [1193, 0]
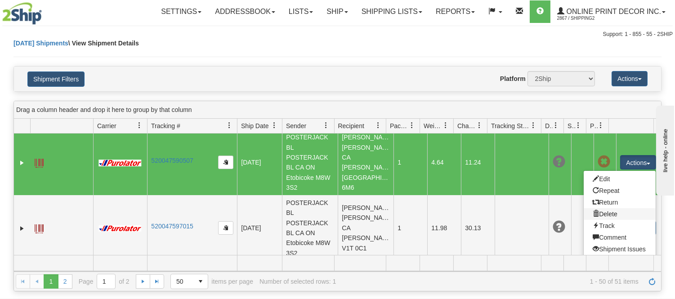
click at [604, 215] on link "Delete" at bounding box center [620, 214] width 72 height 12
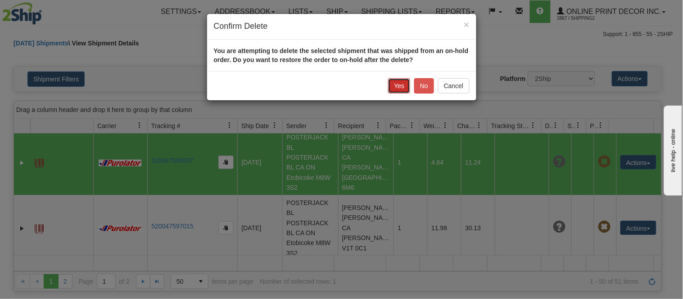
click at [405, 85] on button "Yes" at bounding box center [399, 85] width 22 height 15
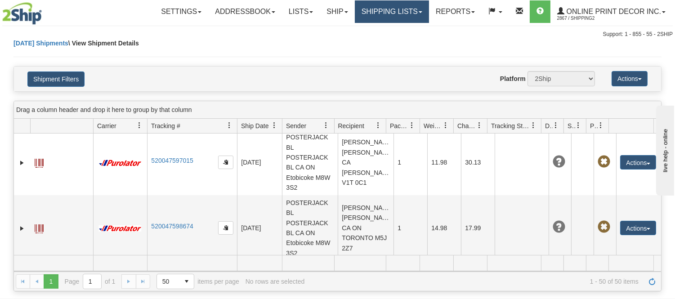
click at [384, 8] on link "Shipping lists" at bounding box center [392, 11] width 74 height 22
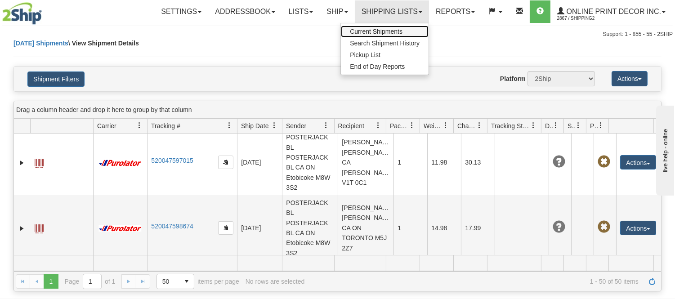
click at [368, 26] on link "Current Shipments" at bounding box center [385, 32] width 88 height 12
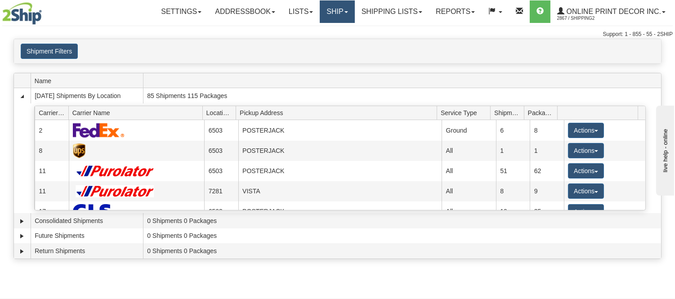
click at [332, 6] on link "Ship" at bounding box center [337, 11] width 35 height 22
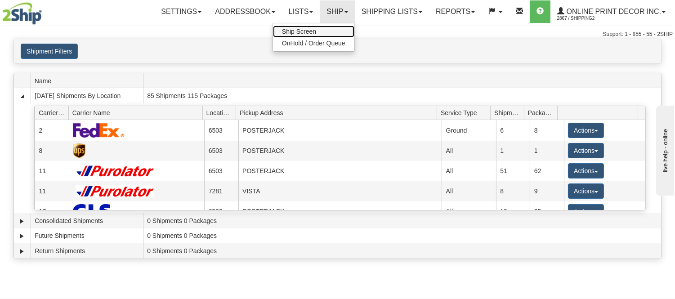
click at [326, 28] on link "Ship Screen" at bounding box center [313, 32] width 81 height 12
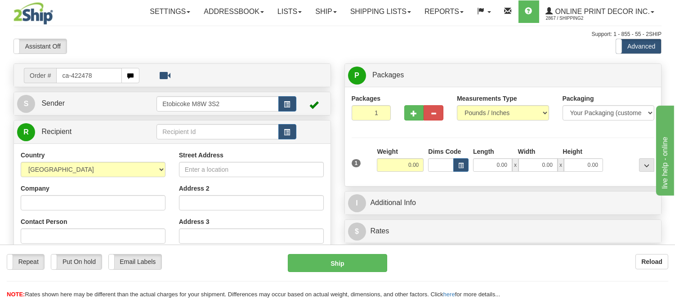
type input "ca-422478"
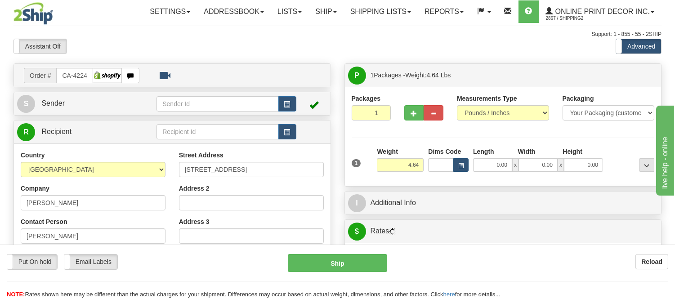
type input "[GEOGRAPHIC_DATA]"
click at [459, 162] on button "button" at bounding box center [461, 164] width 15 height 13
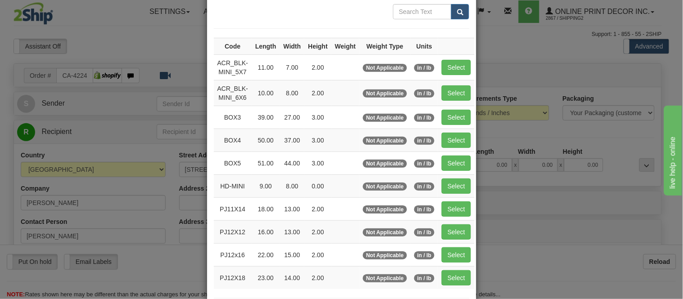
scroll to position [100, 0]
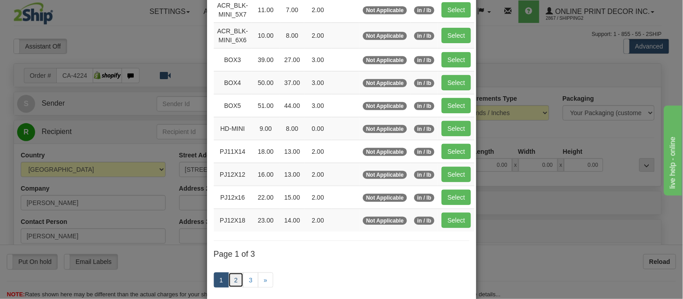
click at [229, 282] on link "2" at bounding box center [235, 280] width 15 height 15
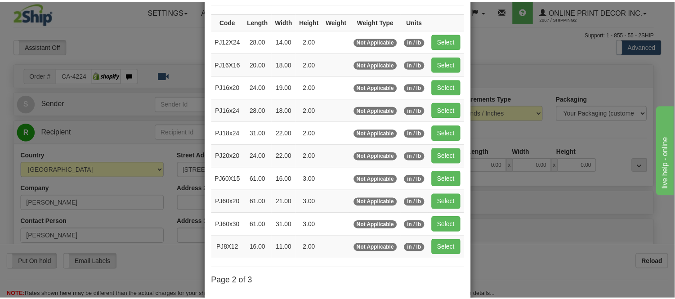
scroll to position [50, 0]
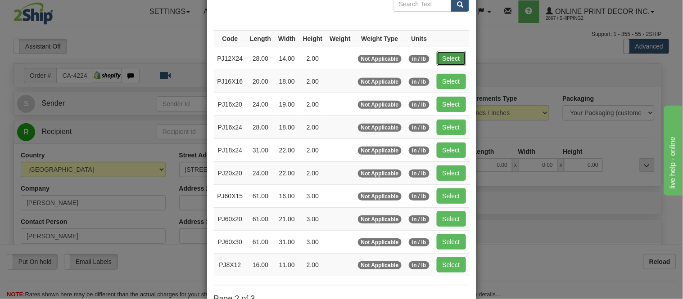
click at [445, 55] on button "Select" at bounding box center [450, 58] width 29 height 15
type input "PJ12X24"
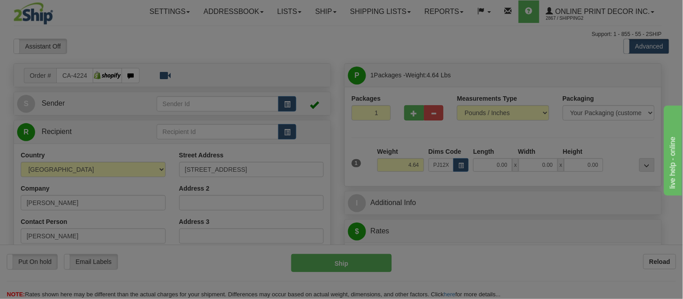
type input "28.00"
type input "14.00"
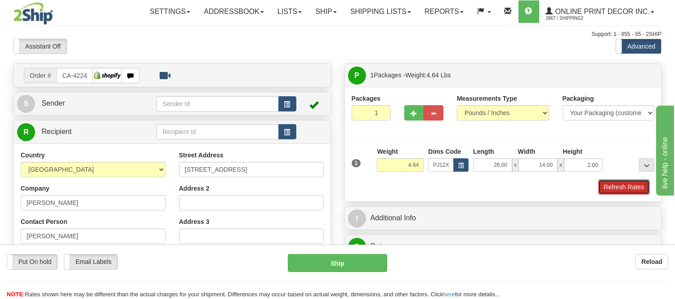
click at [621, 189] on button "Refresh Rates" at bounding box center [624, 187] width 52 height 15
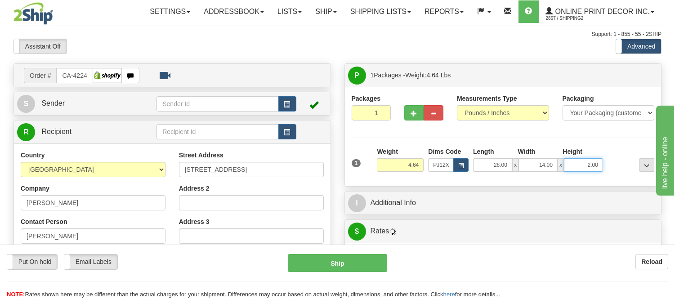
drag, startPoint x: 600, startPoint y: 163, endPoint x: 575, endPoint y: 176, distance: 28.8
click at [575, 176] on div "1 Weight 4.64 Dims Code x x" at bounding box center [504, 163] width 308 height 32
click button "Delete" at bounding box center [0, 0] width 0 height 0
type input "4.00"
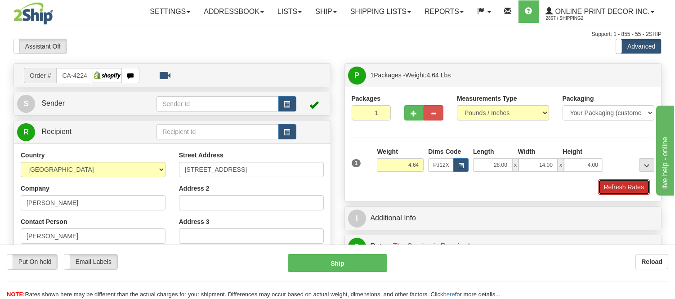
click at [617, 185] on button "Refresh Rates" at bounding box center [624, 187] width 52 height 15
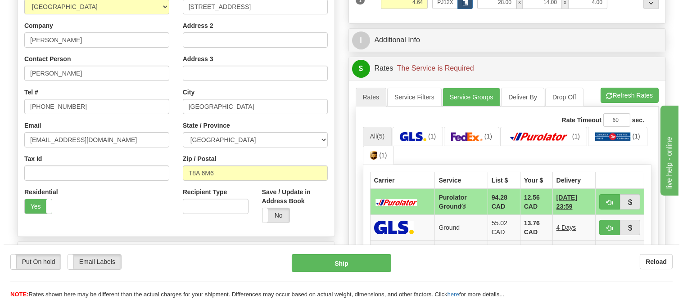
scroll to position [250, 0]
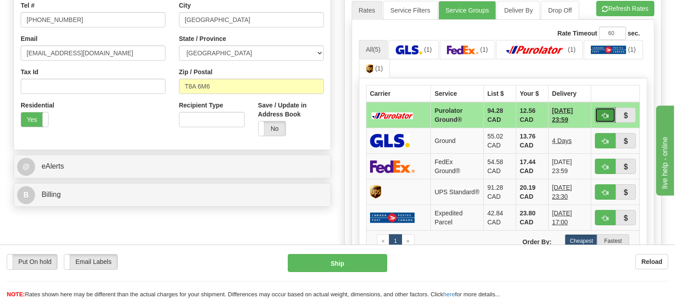
click at [603, 118] on span "button" at bounding box center [605, 116] width 6 height 6
type input "260"
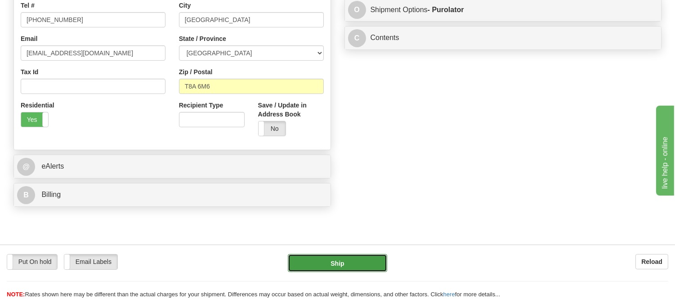
click at [366, 260] on button "Ship" at bounding box center [337, 263] width 99 height 18
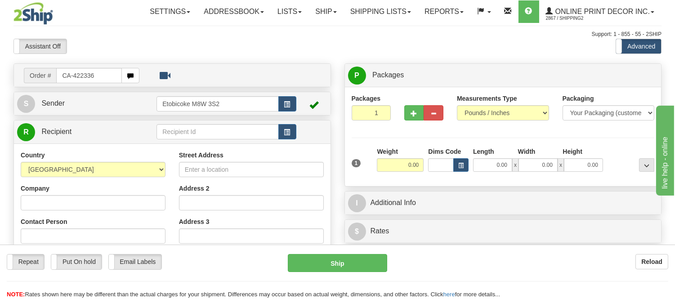
drag, startPoint x: 94, startPoint y: 79, endPoint x: 0, endPoint y: 113, distance: 100.6
click at [0, 113] on div "Toggle navigation Settings Shipping Preferences Fields Preferences New" at bounding box center [337, 253] width 675 height 507
type input "ca-422336"
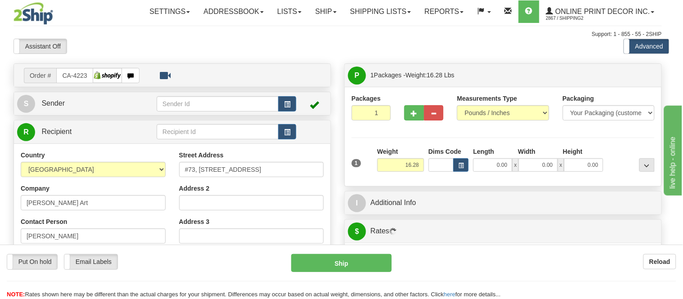
type input "CANMORE"
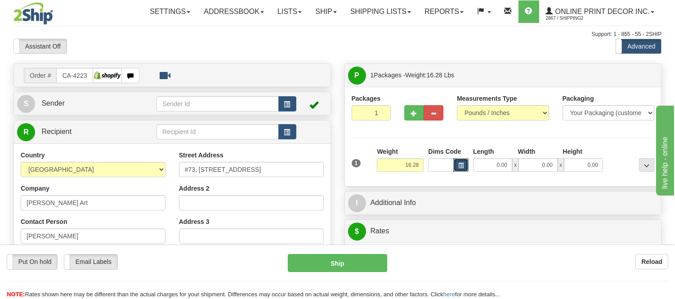
click at [457, 164] on button "button" at bounding box center [461, 164] width 15 height 13
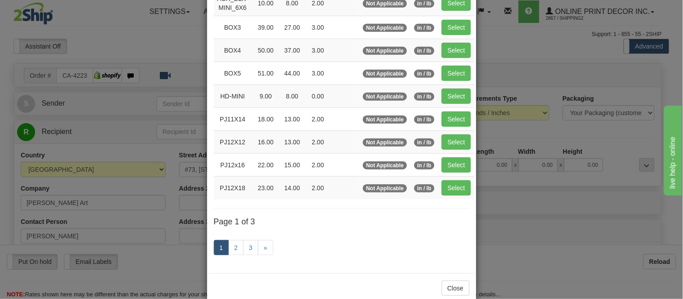
scroll to position [150, 0]
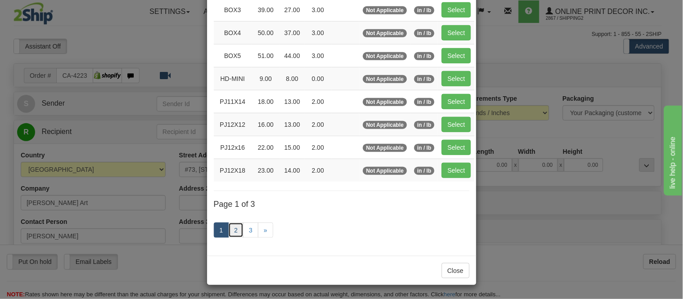
click at [229, 227] on link "2" at bounding box center [235, 230] width 15 height 15
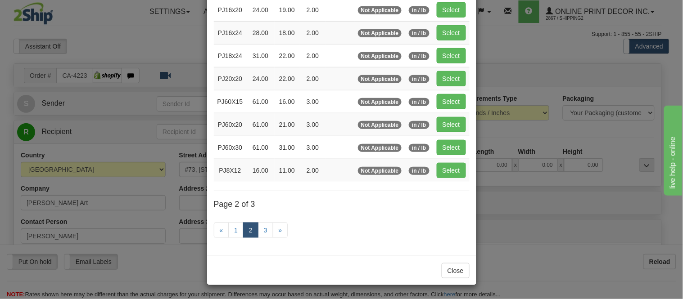
scroll to position [146, 0]
click at [451, 38] on button "Select" at bounding box center [450, 32] width 29 height 15
type input "PJ16x24"
type input "28.00"
type input "18.00"
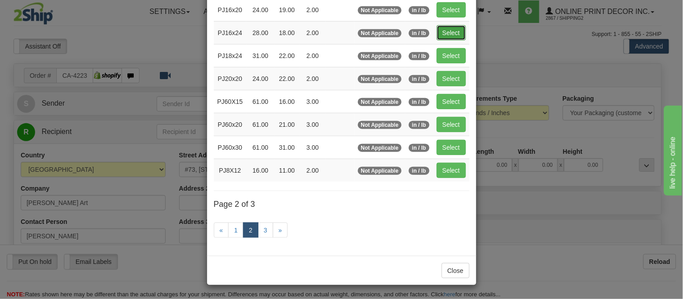
type input "2.00"
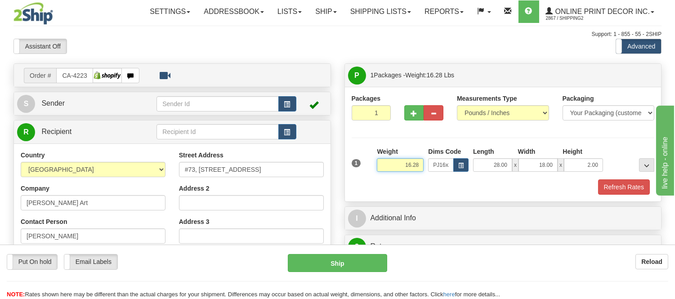
drag, startPoint x: 421, startPoint y: 167, endPoint x: 363, endPoint y: 161, distance: 58.4
click at [363, 161] on div "1 Weight 16.28 Dims Code x x" at bounding box center [504, 163] width 308 height 32
type input "5.98"
click at [413, 117] on button "button" at bounding box center [414, 112] width 20 height 15
radio input "true"
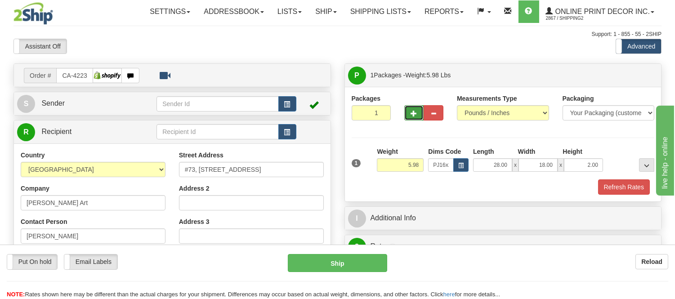
type input "2"
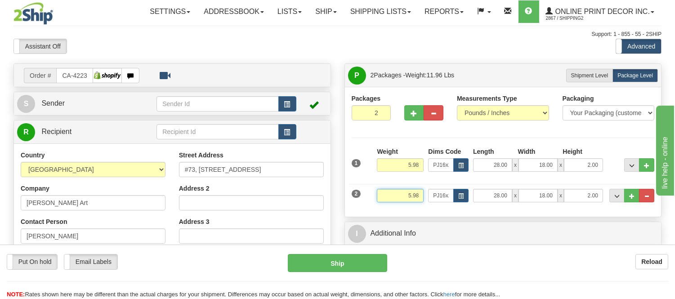
drag, startPoint x: 421, startPoint y: 193, endPoint x: 377, endPoint y: 200, distance: 45.1
click at [377, 200] on input "5.98" at bounding box center [400, 195] width 47 height 13
drag, startPoint x: 419, startPoint y: 163, endPoint x: 376, endPoint y: 164, distance: 42.8
click at [376, 164] on div "Weight 5.98" at bounding box center [400, 162] width 51 height 31
type input "6.98"
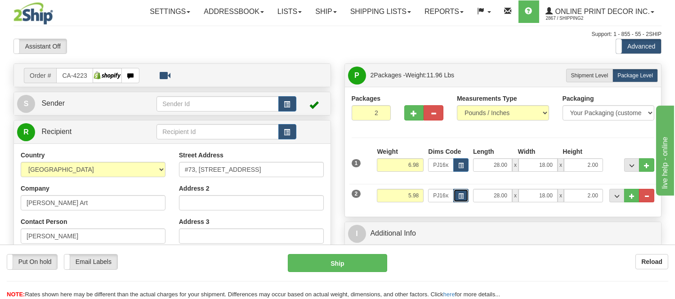
click at [461, 199] on span "button" at bounding box center [460, 196] width 5 height 5
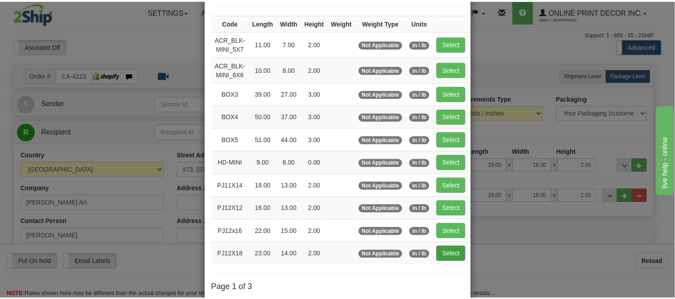
scroll to position [100, 0]
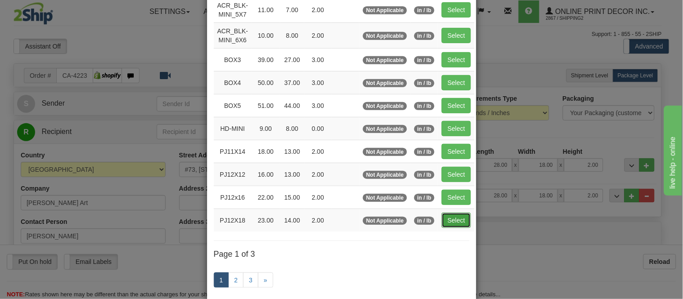
click at [444, 219] on button "Select" at bounding box center [455, 220] width 29 height 15
type input "PJ12X18"
type input "23.00"
type input "14.00"
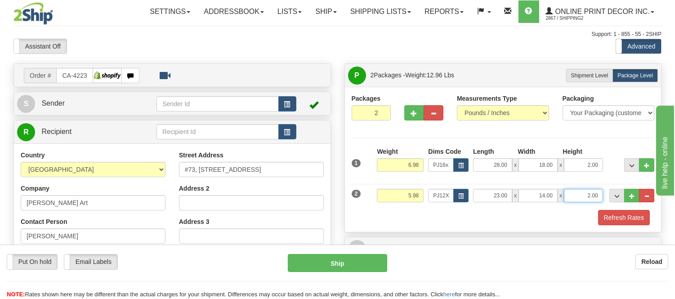
drag, startPoint x: 597, startPoint y: 195, endPoint x: 566, endPoint y: 193, distance: 32.0
click at [566, 193] on input "2.00" at bounding box center [583, 195] width 39 height 13
click button "Delete" at bounding box center [0, 0] width 0 height 0
type input "6.00"
click at [638, 216] on button "Refresh Rates" at bounding box center [624, 217] width 52 height 15
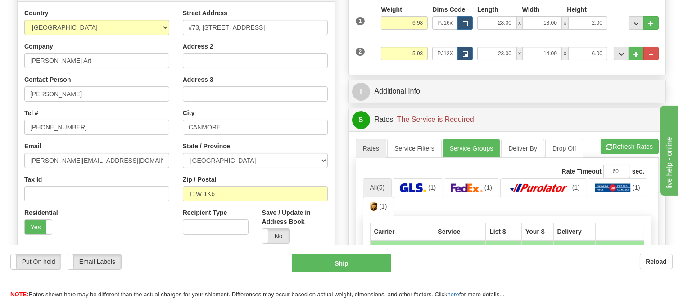
scroll to position [200, 0]
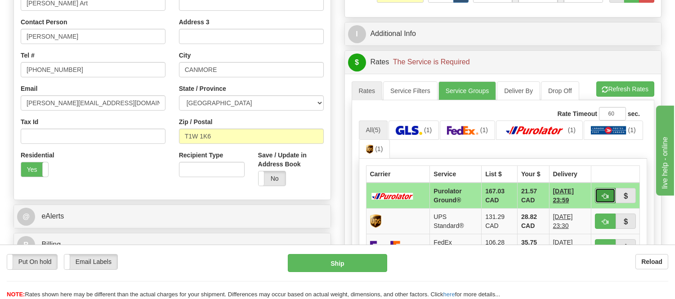
click at [604, 197] on span "button" at bounding box center [605, 196] width 6 height 6
type input "260"
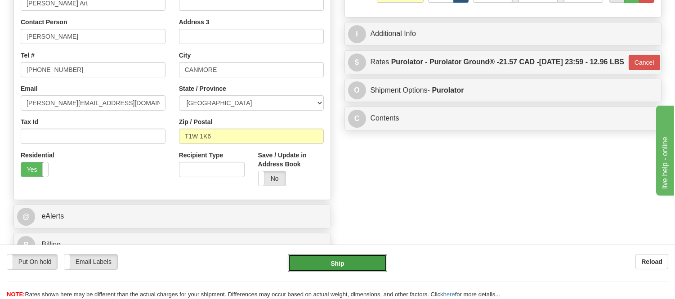
click at [358, 263] on button "Ship" at bounding box center [337, 263] width 99 height 18
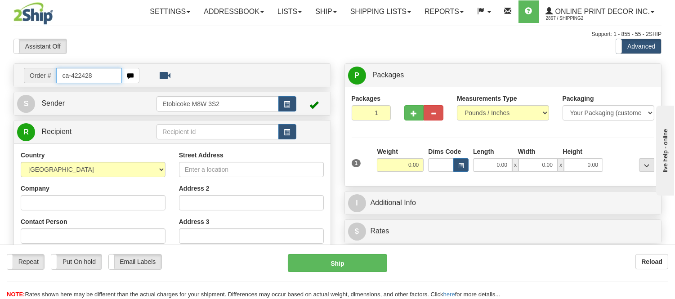
type input "ca-422428"
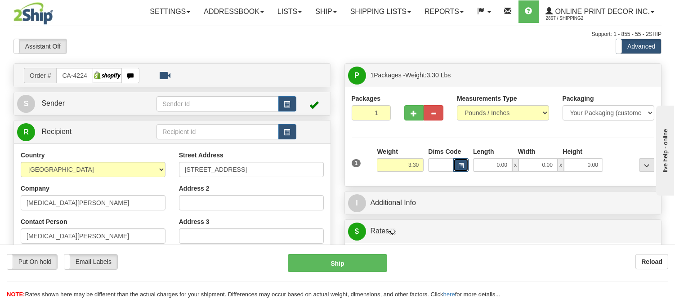
click at [459, 164] on span "button" at bounding box center [460, 165] width 5 height 5
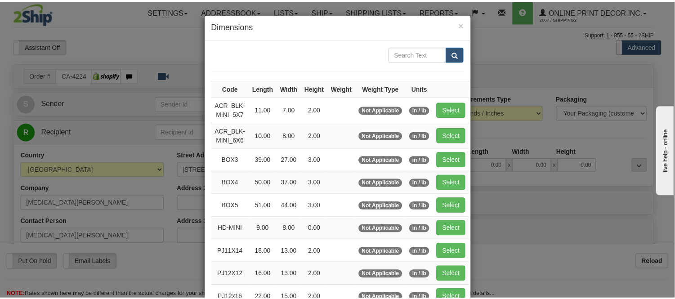
scroll to position [100, 0]
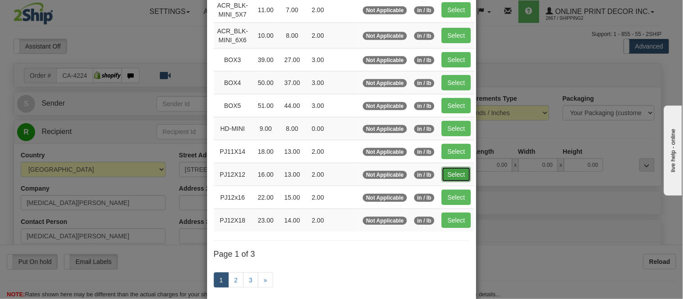
click at [450, 172] on button "Select" at bounding box center [455, 174] width 29 height 15
type input "PJ12X12"
type input "16.00"
type input "13.00"
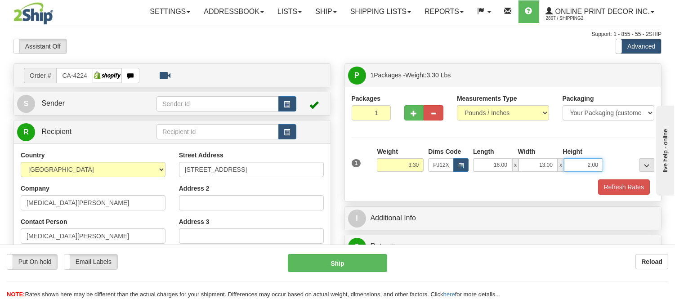
drag, startPoint x: 600, startPoint y: 166, endPoint x: 566, endPoint y: 168, distance: 34.3
click at [566, 168] on input "2.00" at bounding box center [583, 164] width 39 height 13
click button "Delete" at bounding box center [0, 0] width 0 height 0
type input "6.00"
click at [609, 181] on button "Refresh Rates" at bounding box center [624, 187] width 52 height 15
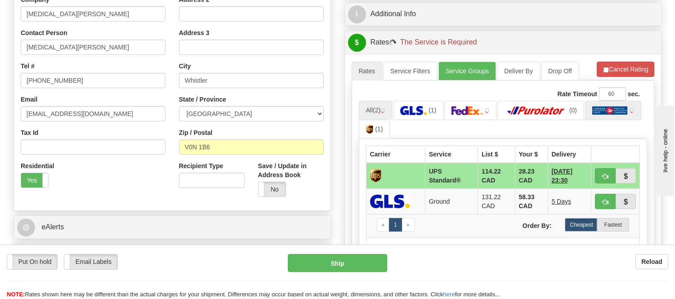
scroll to position [250, 0]
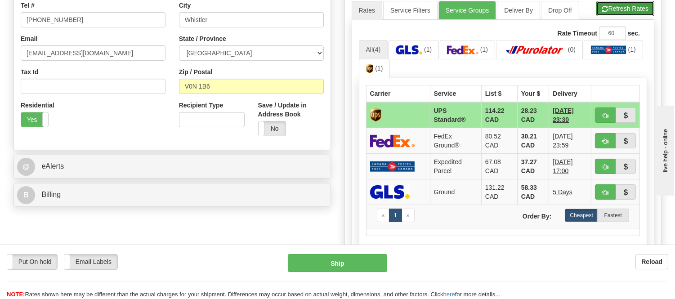
click at [627, 8] on button "Refresh Rates" at bounding box center [626, 8] width 58 height 15
click at [608, 116] on span "button" at bounding box center [605, 116] width 6 height 6
type input "11"
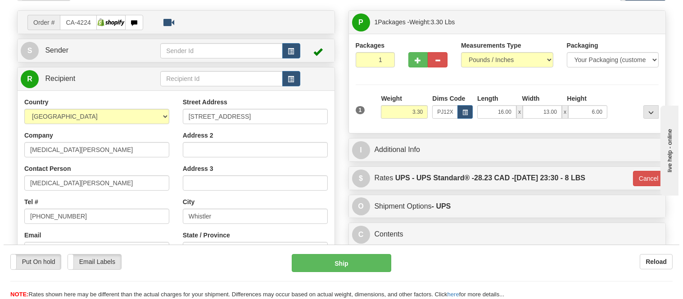
scroll to position [50, 0]
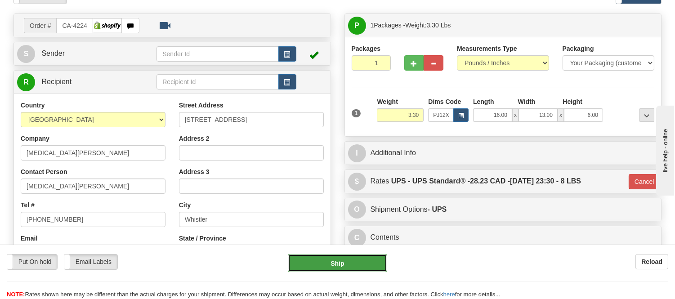
click at [327, 266] on button "Ship" at bounding box center [337, 263] width 99 height 18
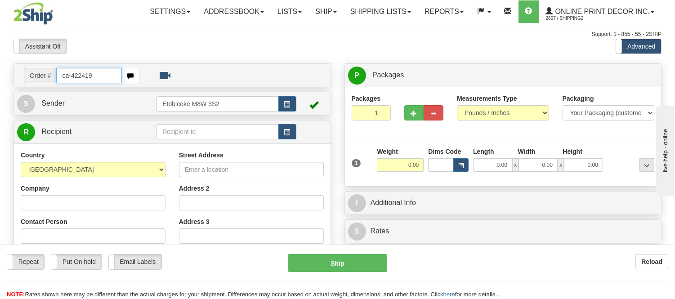
type input "ca-422419"
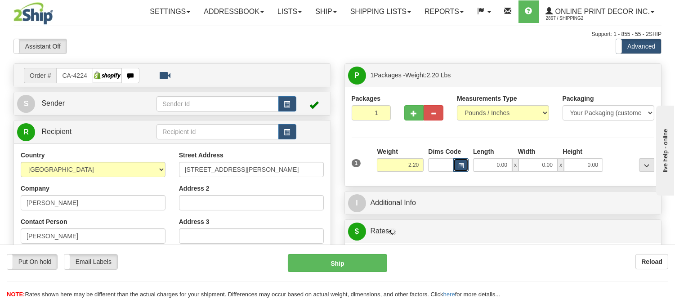
click at [461, 167] on span "button" at bounding box center [460, 165] width 5 height 5
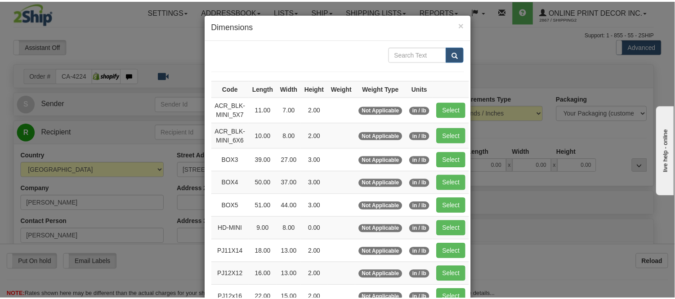
scroll to position [100, 0]
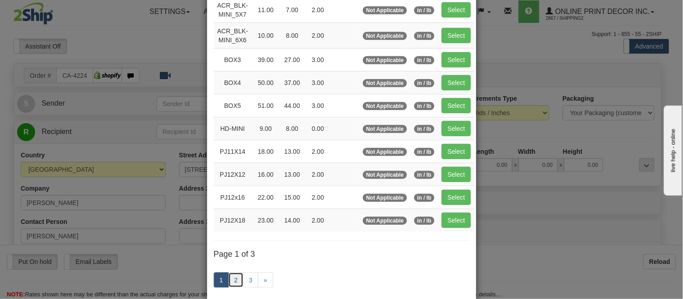
click at [234, 278] on link "2" at bounding box center [235, 280] width 15 height 15
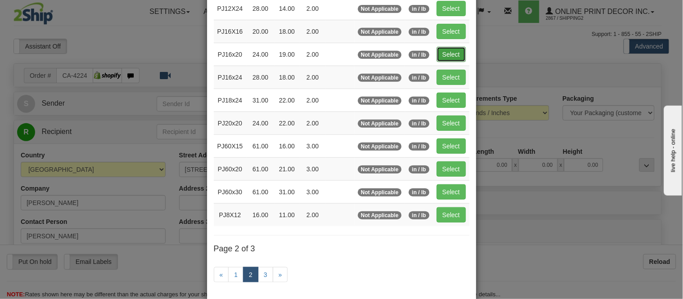
click at [461, 55] on button "Select" at bounding box center [450, 54] width 29 height 15
type input "PJ16x20"
type input "24.00"
type input "19.00"
type input "2.00"
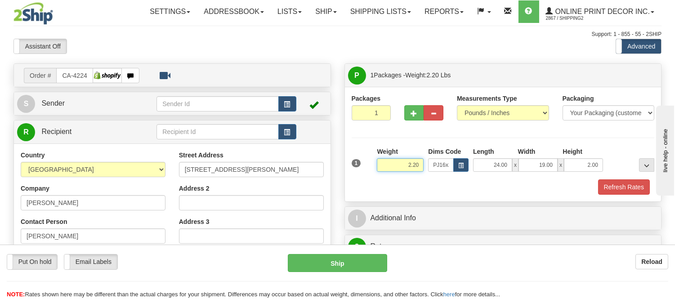
drag, startPoint x: 418, startPoint y: 164, endPoint x: 381, endPoint y: 171, distance: 37.6
click at [381, 171] on input "2.20" at bounding box center [400, 164] width 47 height 13
type input "4.40"
drag, startPoint x: 599, startPoint y: 164, endPoint x: 566, endPoint y: 174, distance: 34.2
click at [566, 174] on div "1 Weight 4.40 Dims Code x x" at bounding box center [504, 163] width 308 height 32
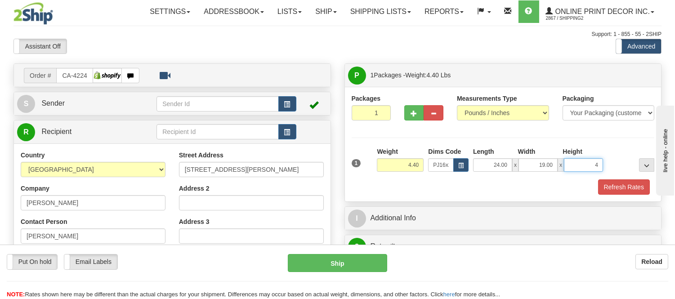
click button "Delete" at bounding box center [0, 0] width 0 height 0
type input "4.00"
click at [626, 182] on button "Refresh Rates" at bounding box center [624, 187] width 52 height 15
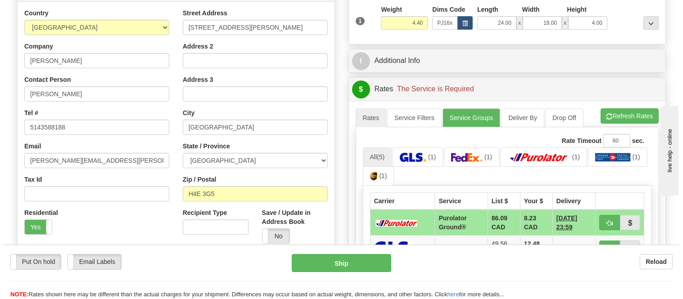
scroll to position [200, 0]
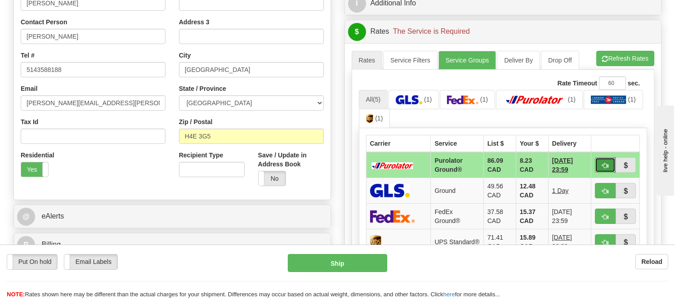
click at [611, 164] on button "button" at bounding box center [605, 164] width 21 height 15
type input "260"
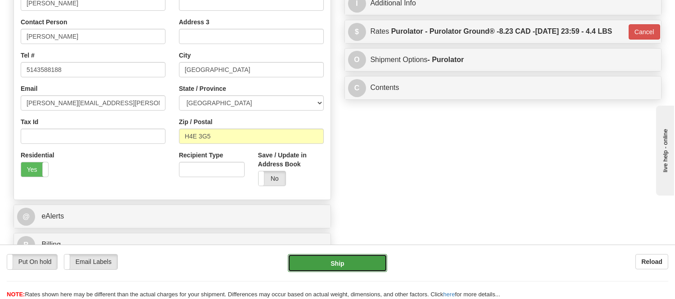
click at [373, 258] on button "Ship" at bounding box center [337, 263] width 99 height 18
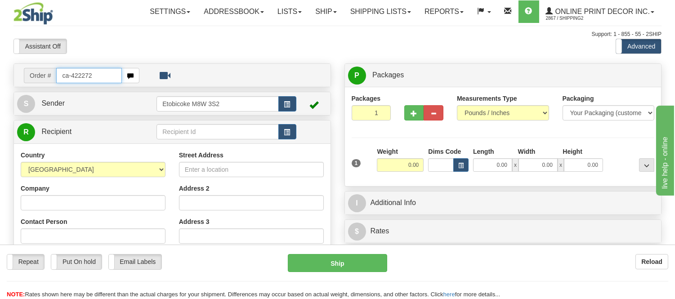
type input "ca-422272"
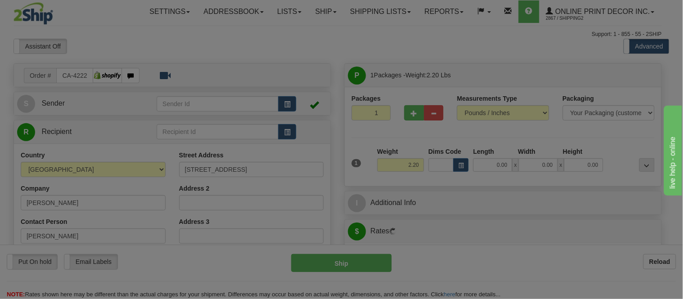
type input "[GEOGRAPHIC_DATA]"
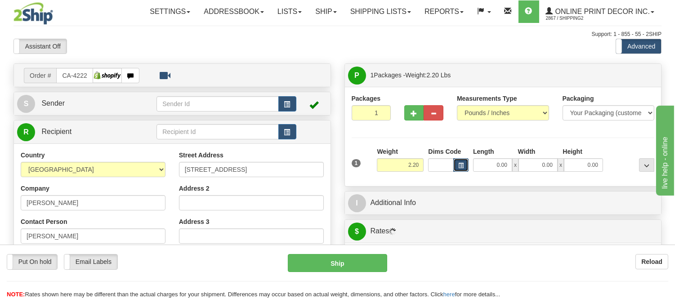
click at [460, 166] on span "button" at bounding box center [460, 165] width 5 height 5
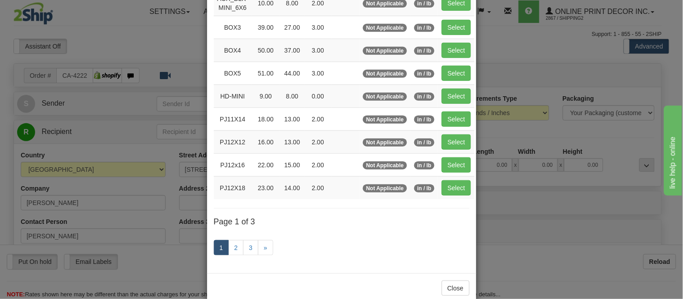
scroll to position [150, 0]
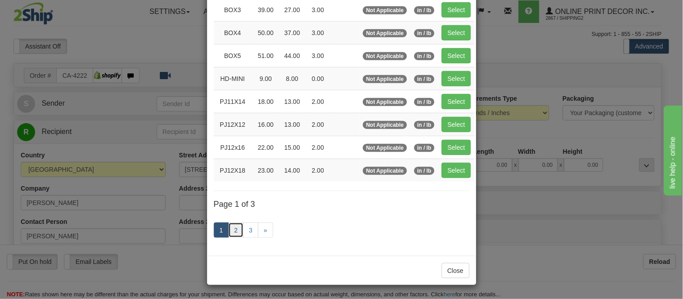
click at [232, 224] on link "2" at bounding box center [235, 230] width 15 height 15
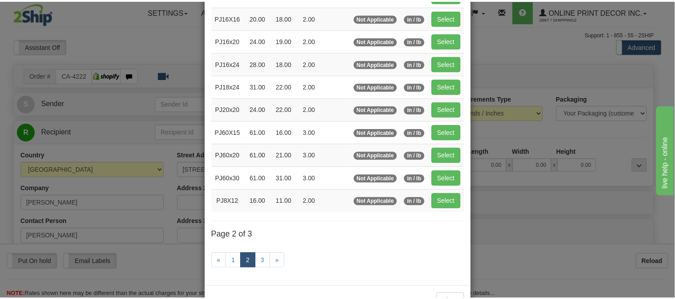
scroll to position [96, 0]
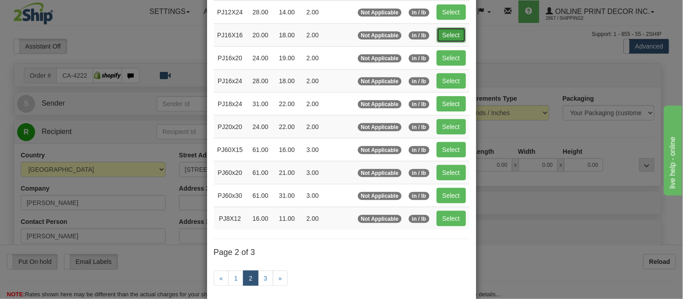
click at [438, 27] on button "Select" at bounding box center [450, 34] width 29 height 15
type input "PJ16X16"
type input "20.00"
type input "18.00"
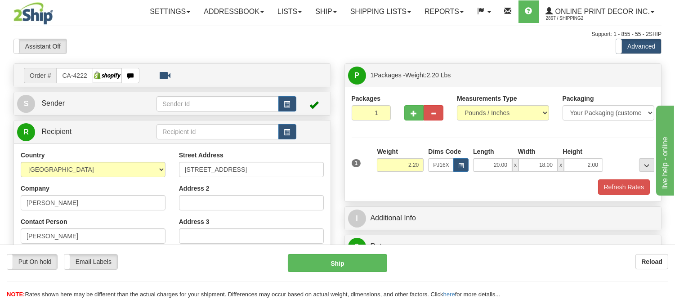
drag, startPoint x: 605, startPoint y: 165, endPoint x: 577, endPoint y: 166, distance: 27.9
click at [577, 166] on div "20.00 x 18.00 x 2.00" at bounding box center [538, 164] width 135 height 13
click at [600, 155] on div "Height" at bounding box center [583, 152] width 45 height 11
drag, startPoint x: 601, startPoint y: 165, endPoint x: 562, endPoint y: 167, distance: 39.2
click at [562, 167] on div "20.00 x 18.00 x 2.00" at bounding box center [538, 164] width 130 height 13
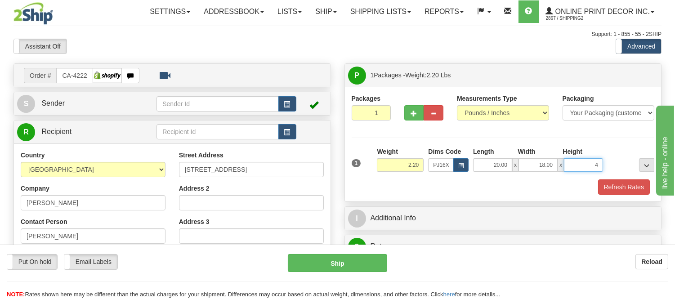
click button "Delete" at bounding box center [0, 0] width 0 height 0
type input "4.00"
click at [622, 182] on button "Refresh Rates" at bounding box center [624, 187] width 52 height 15
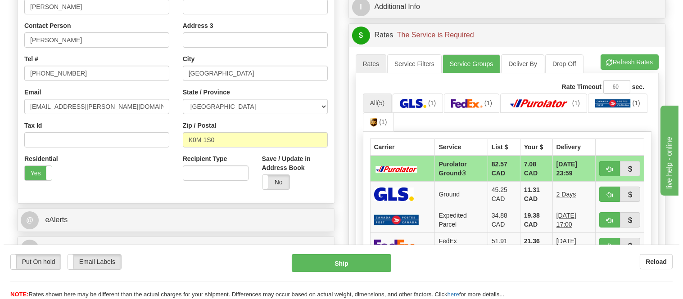
scroll to position [200, 0]
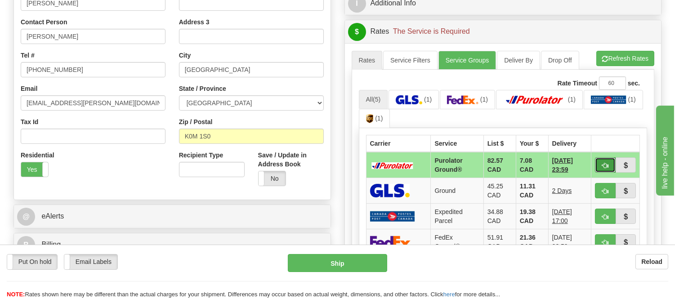
click at [597, 162] on button "button" at bounding box center [605, 164] width 21 height 15
type input "260"
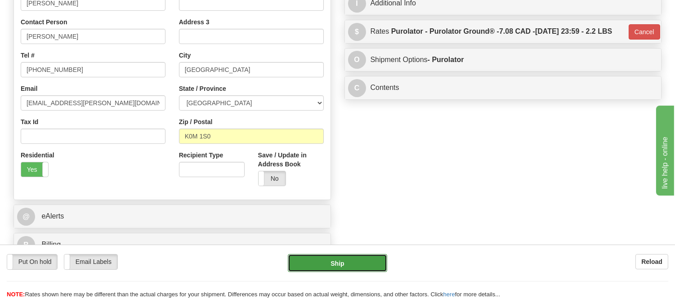
click at [325, 266] on button "Ship" at bounding box center [337, 263] width 99 height 18
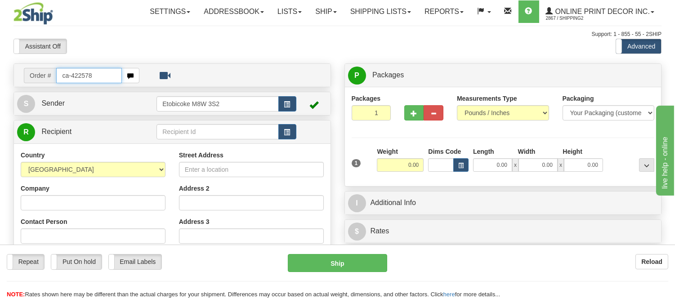
type input "ca-422578"
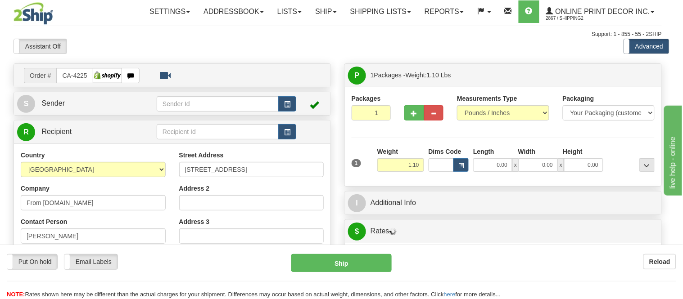
type input "THORNHILL"
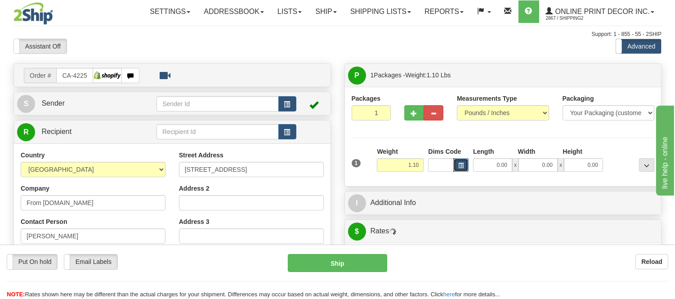
click at [460, 167] on span "button" at bounding box center [460, 165] width 5 height 5
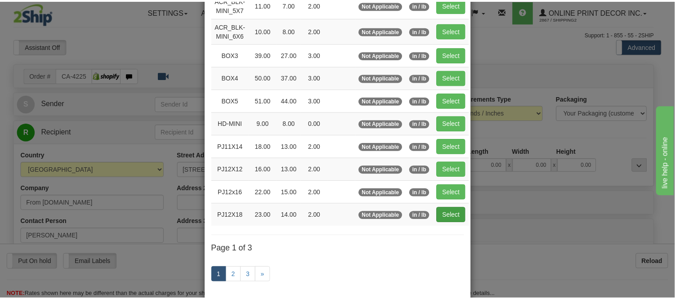
scroll to position [106, 0]
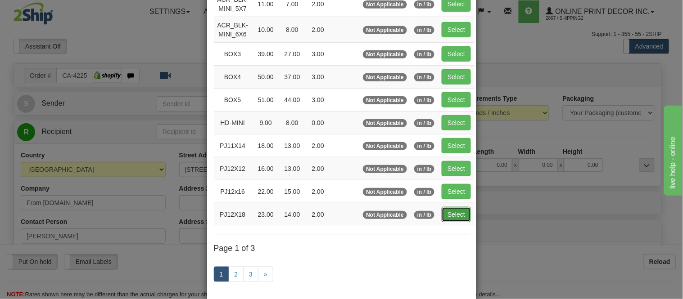
click at [447, 216] on button "Select" at bounding box center [455, 214] width 29 height 15
type input "PJ12X18"
type input "23.00"
type input "14.00"
type input "2.00"
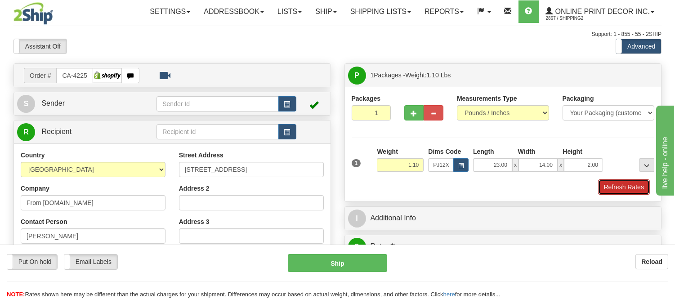
click at [629, 181] on button "Refresh Rates" at bounding box center [624, 187] width 52 height 15
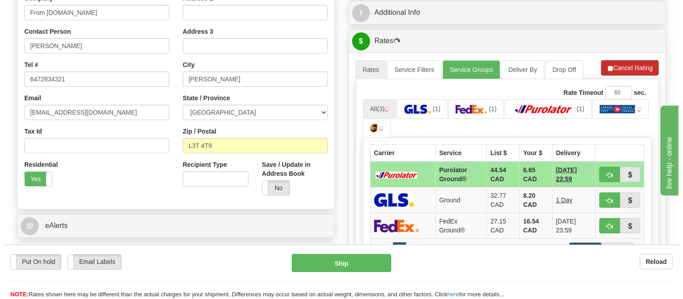
scroll to position [247, 0]
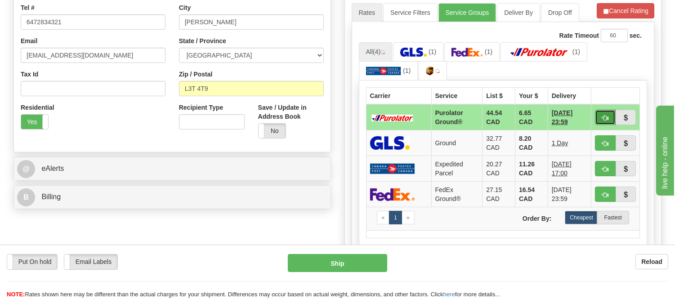
click at [598, 115] on button "button" at bounding box center [605, 117] width 21 height 15
click at [619, 18] on button "Cancel Rating" at bounding box center [626, 10] width 58 height 15
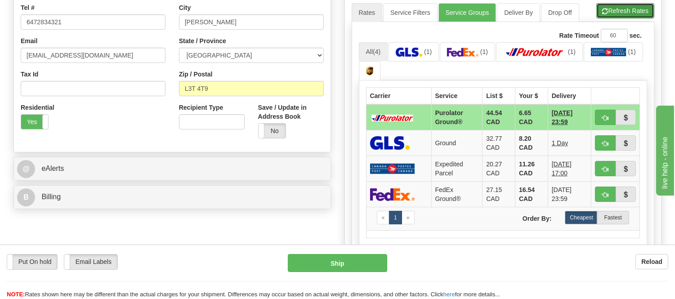
click at [619, 18] on button "Refresh Rates" at bounding box center [626, 10] width 58 height 15
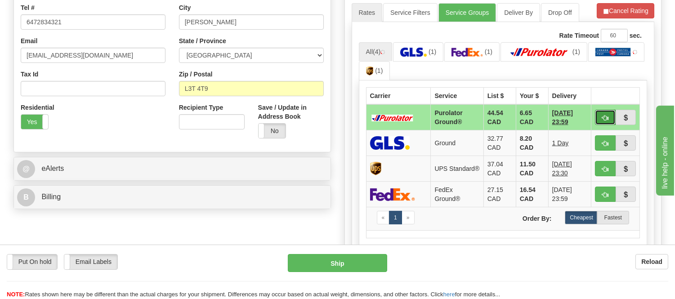
click at [604, 117] on span "button" at bounding box center [605, 118] width 6 height 6
click at [615, 62] on ul "All (4) (1) (1) (1) (1)" at bounding box center [503, 61] width 289 height 39
click at [605, 115] on span "button" at bounding box center [605, 118] width 6 height 6
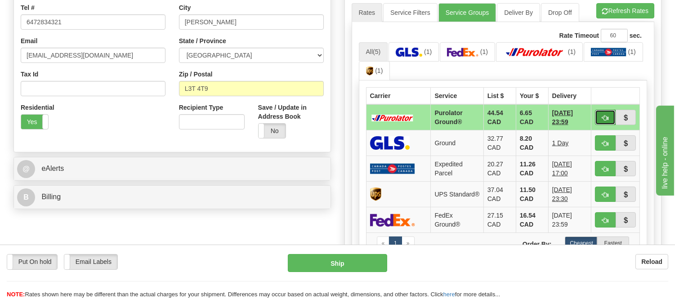
click at [606, 117] on span "button" at bounding box center [605, 118] width 6 height 6
type input "260"
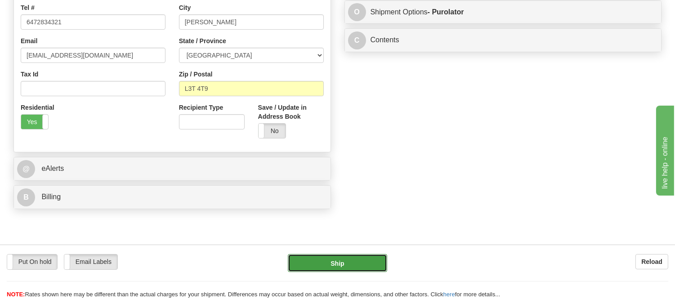
click at [310, 264] on button "Ship" at bounding box center [337, 263] width 99 height 18
